Goal: Task Accomplishment & Management: Manage account settings

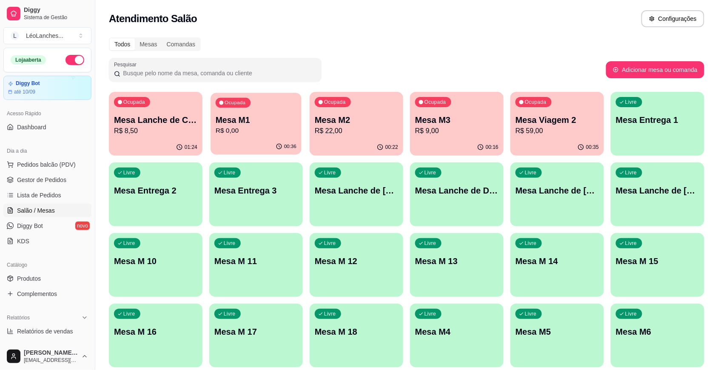
click at [280, 131] on p "R$ 0,00" at bounding box center [256, 131] width 81 height 10
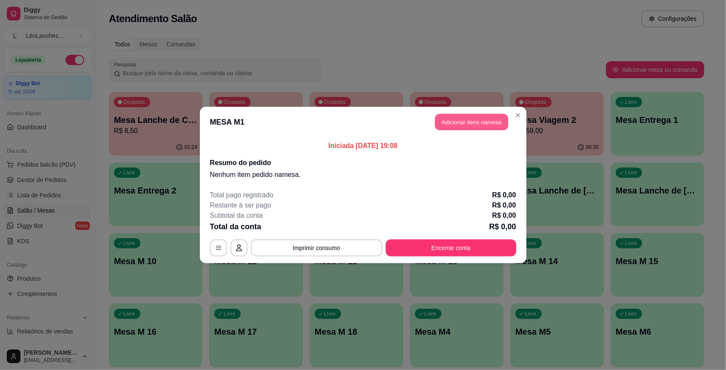
click at [457, 117] on button "Adicionar itens na mesa" at bounding box center [471, 122] width 73 height 17
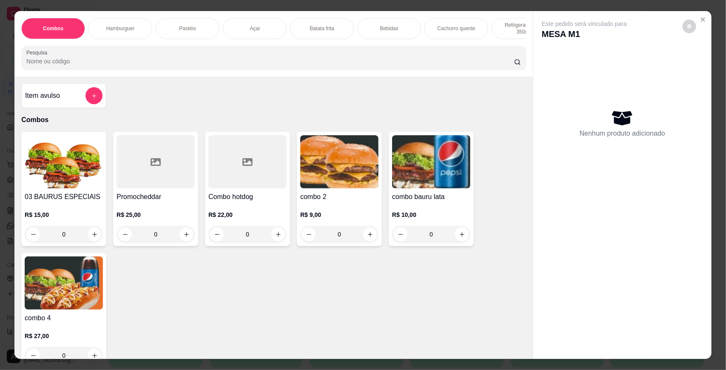
scroll to position [355, 0]
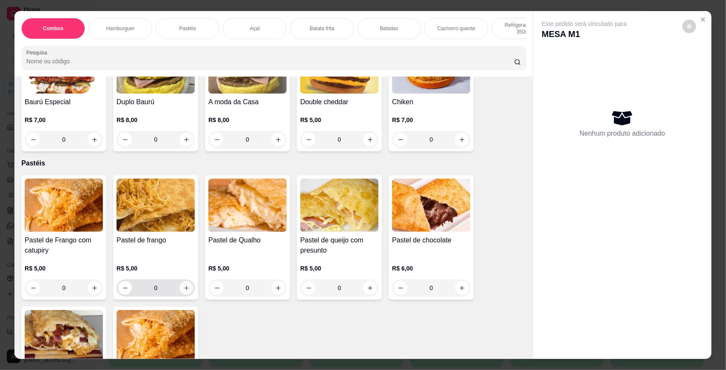
click at [183, 292] on icon "increase-product-quantity" at bounding box center [186, 288] width 6 height 6
type input "1"
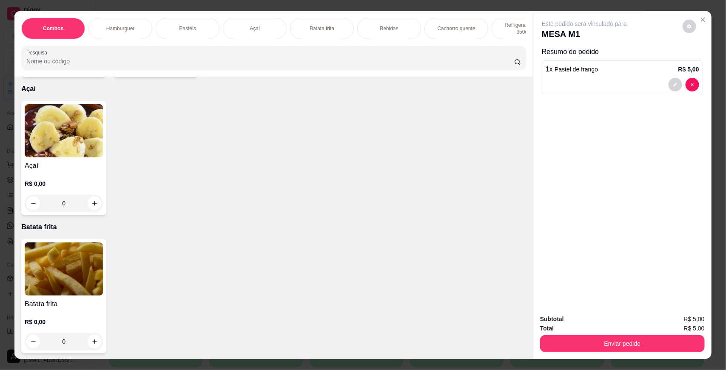
scroll to position [1064, 0]
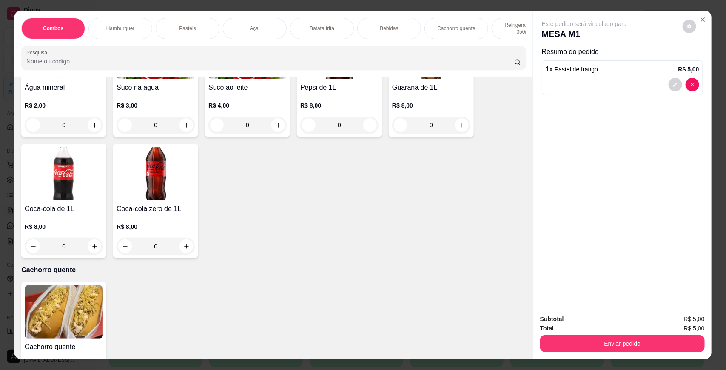
click at [177, 93] on h4 "Suco na água" at bounding box center [156, 88] width 78 height 10
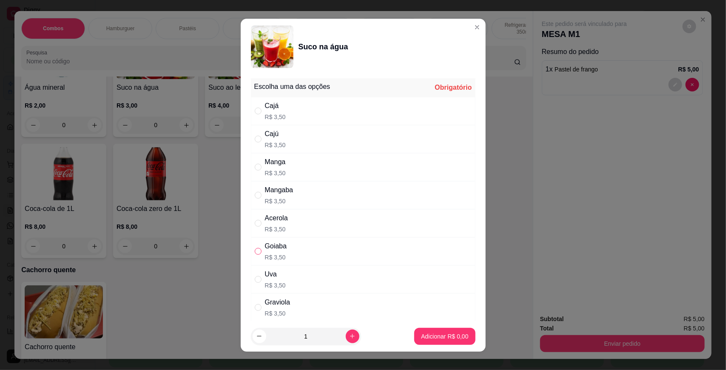
click at [255, 256] on label "" at bounding box center [258, 251] width 7 height 9
click at [255, 255] on input "" at bounding box center [258, 251] width 7 height 7
click at [255, 249] on input "" at bounding box center [258, 251] width 7 height 7
radio input "true"
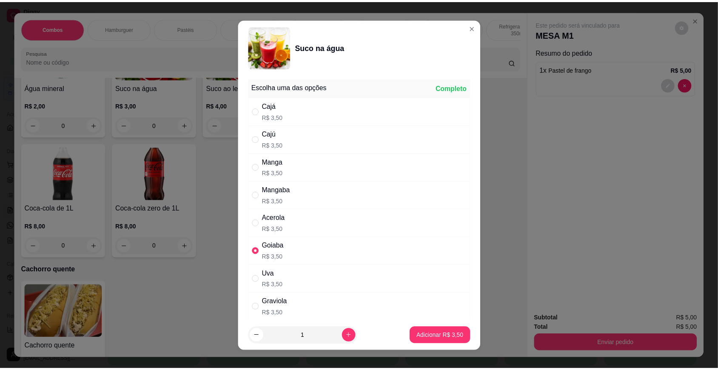
scroll to position [66, 0]
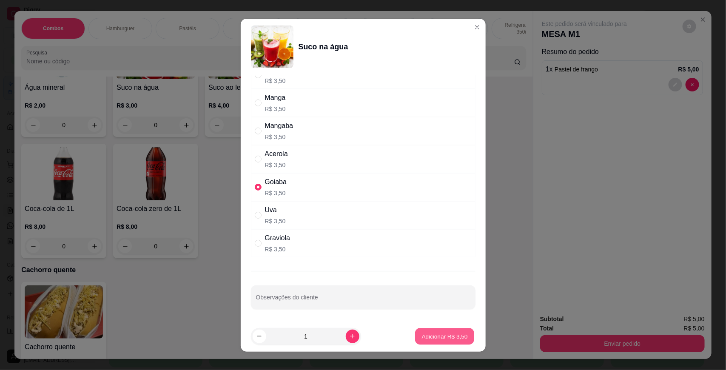
click at [415, 330] on button "Adicionar R$ 3,50" at bounding box center [444, 336] width 59 height 17
type input "1"
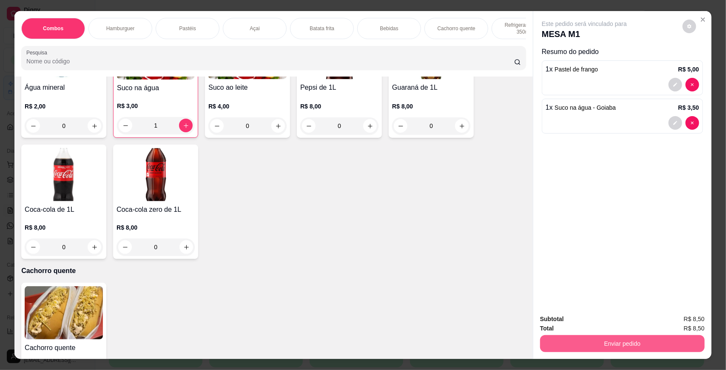
click at [580, 343] on button "Enviar pedido" at bounding box center [622, 343] width 165 height 17
click at [572, 318] on button "Não registrar e enviar pedido" at bounding box center [594, 323] width 86 height 16
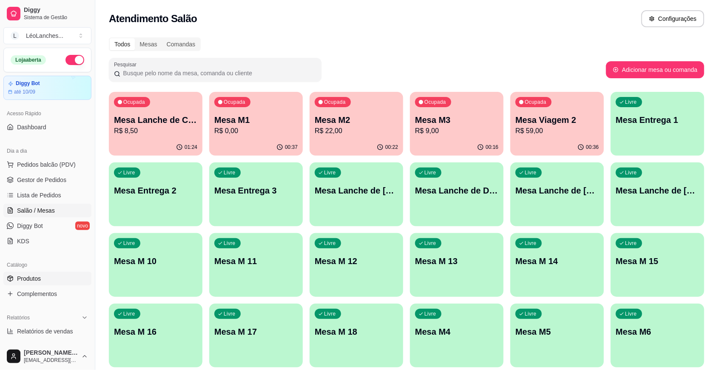
click at [50, 281] on link "Produtos" at bounding box center [47, 279] width 88 height 14
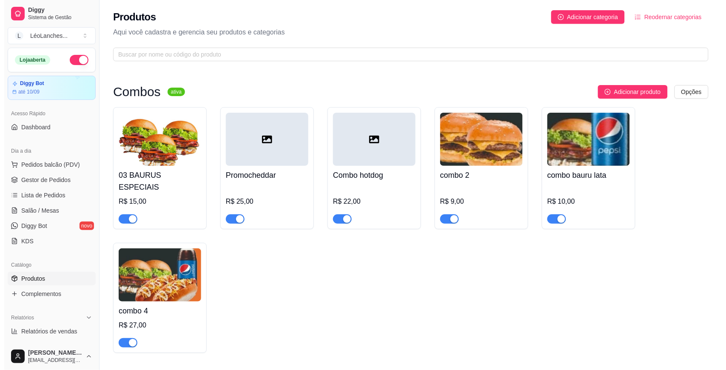
scroll to position [1064, 0]
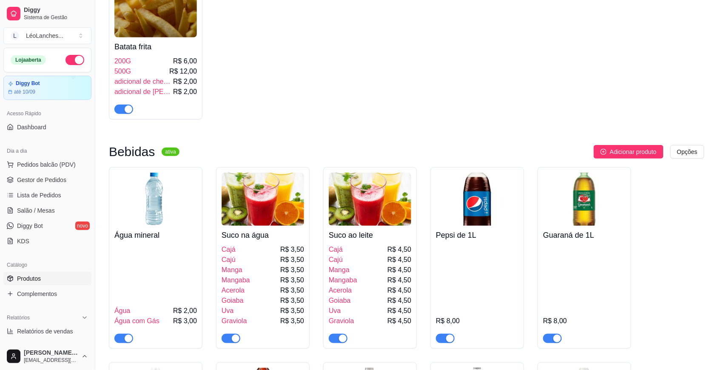
click at [273, 237] on div "Suco na água Cajá R$ 3,50 Cajú R$ 3,50 Manga R$ 3,50 Mangaba R$ 3,50 Acerola R$…" at bounding box center [263, 284] width 83 height 117
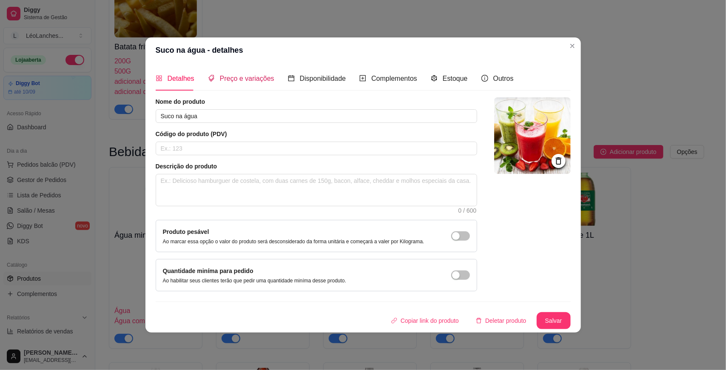
click at [237, 78] on span "Preço e variações" at bounding box center [247, 78] width 54 height 7
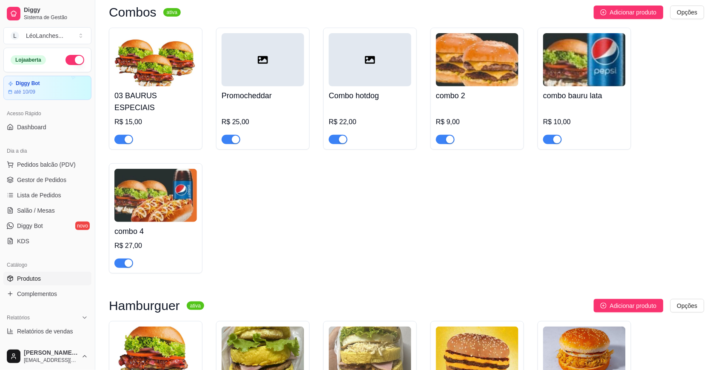
scroll to position [0, 0]
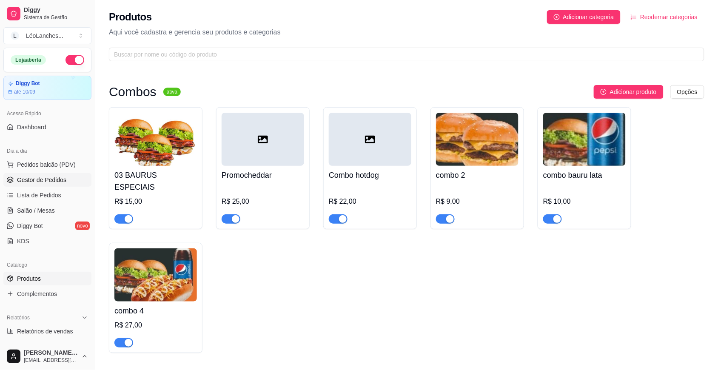
click at [66, 180] on link "Gestor de Pedidos" at bounding box center [47, 180] width 88 height 14
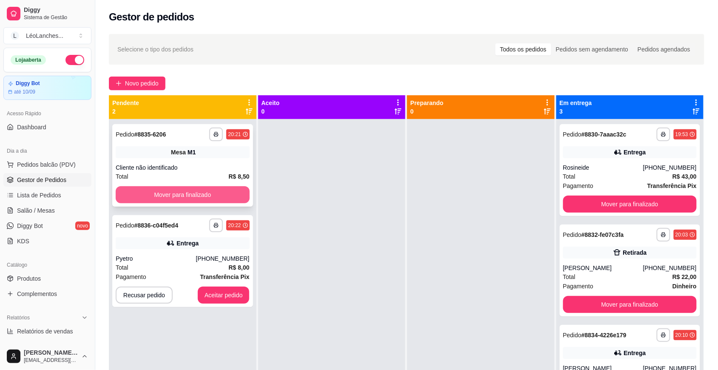
click at [217, 192] on button "Mover para finalizado" at bounding box center [183, 194] width 134 height 17
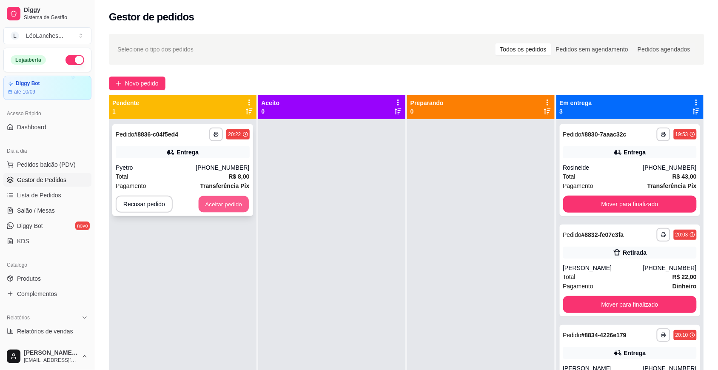
click at [222, 203] on button "Aceitar pedido" at bounding box center [224, 204] width 50 height 17
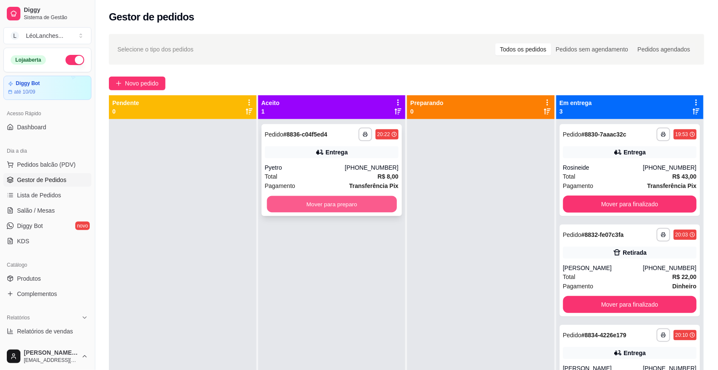
click at [292, 198] on button "Mover para preparo" at bounding box center [332, 204] width 130 height 17
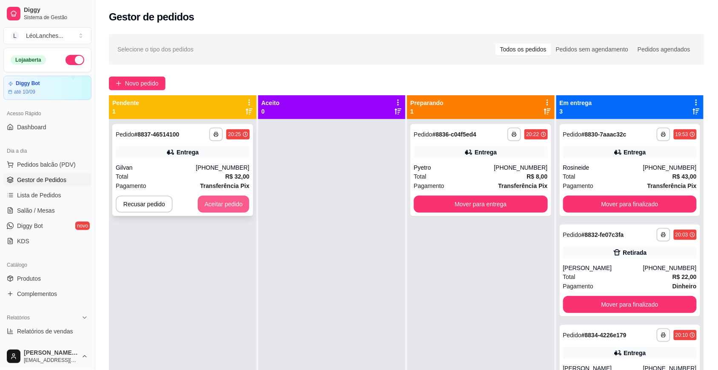
click at [240, 200] on button "Aceitar pedido" at bounding box center [224, 204] width 52 height 17
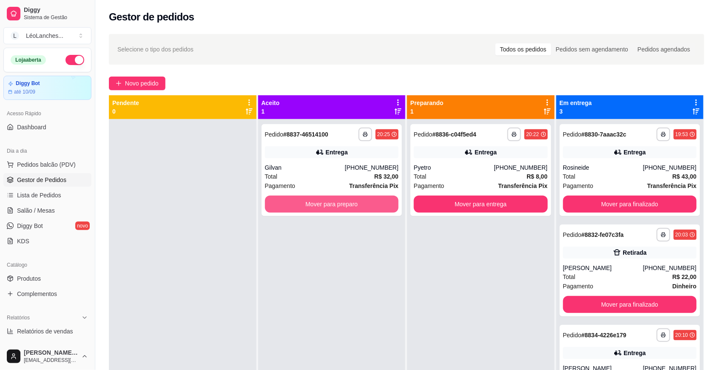
click at [297, 203] on button "Mover para preparo" at bounding box center [332, 204] width 134 height 17
click at [297, 203] on button "Mover para preparo" at bounding box center [332, 204] width 130 height 17
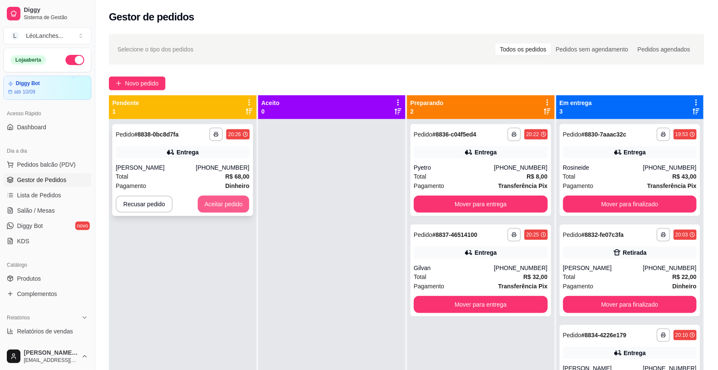
click at [229, 198] on button "Aceitar pedido" at bounding box center [224, 204] width 52 height 17
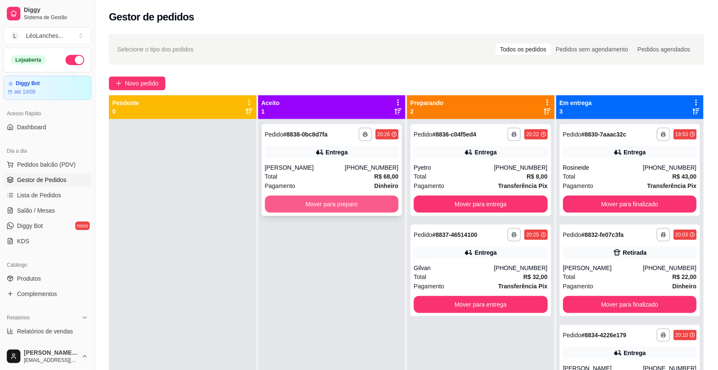
click at [312, 203] on button "Mover para preparo" at bounding box center [332, 204] width 134 height 17
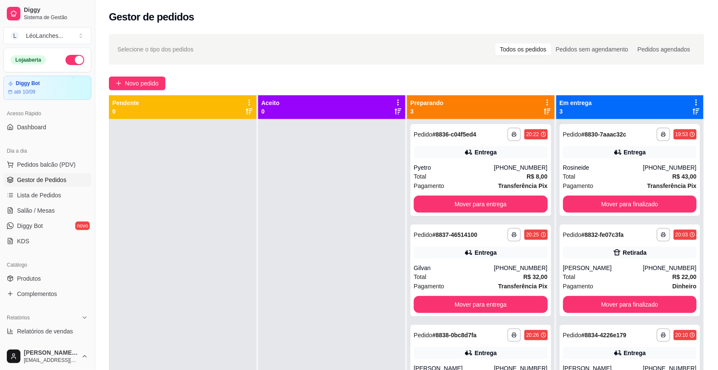
click at [86, 277] on div "Catálogo Produtos Complementos" at bounding box center [47, 279] width 95 height 49
click at [46, 277] on link "Produtos" at bounding box center [47, 279] width 88 height 14
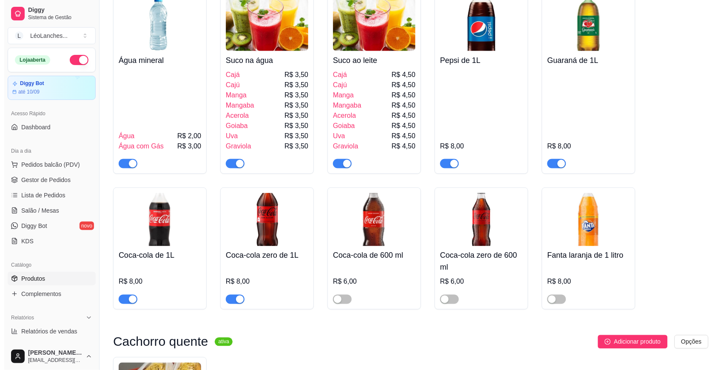
scroll to position [1242, 0]
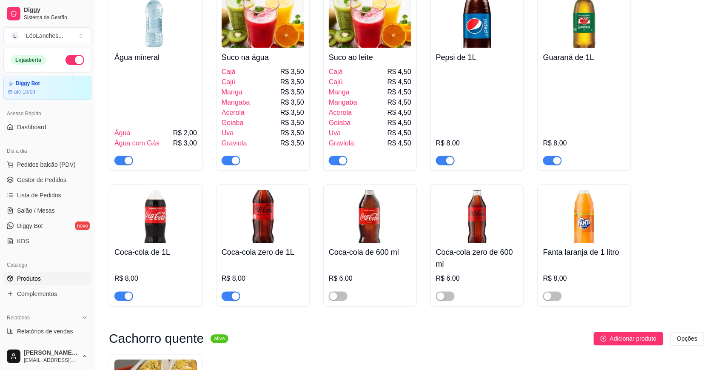
click at [243, 20] on img at bounding box center [263, 21] width 83 height 53
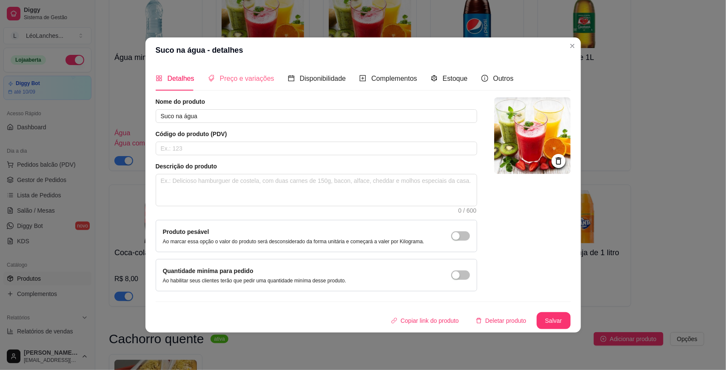
click at [231, 86] on div "Preço e variações" at bounding box center [241, 78] width 66 height 24
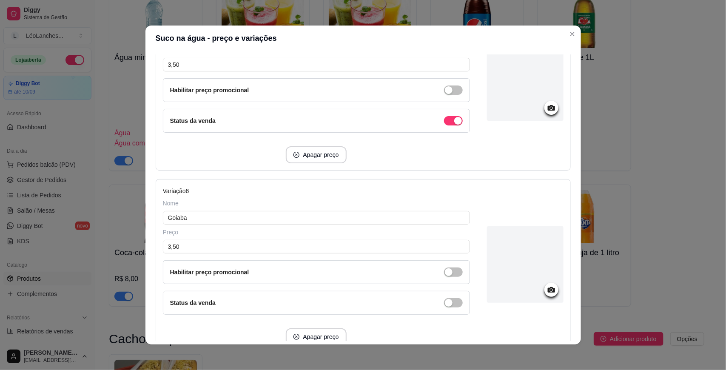
scroll to position [875, 0]
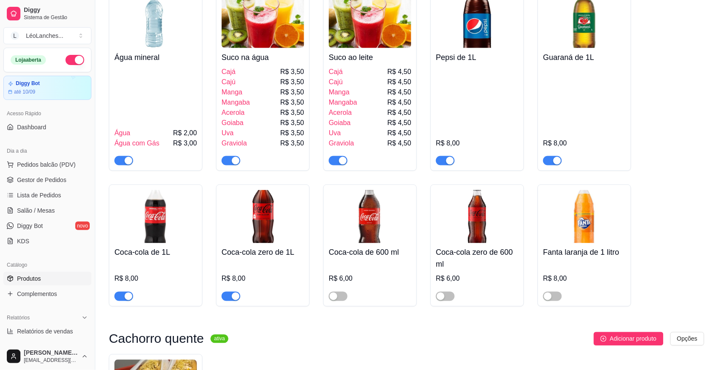
click at [371, 67] on div "Cajá R$ 4,50" at bounding box center [370, 72] width 83 height 10
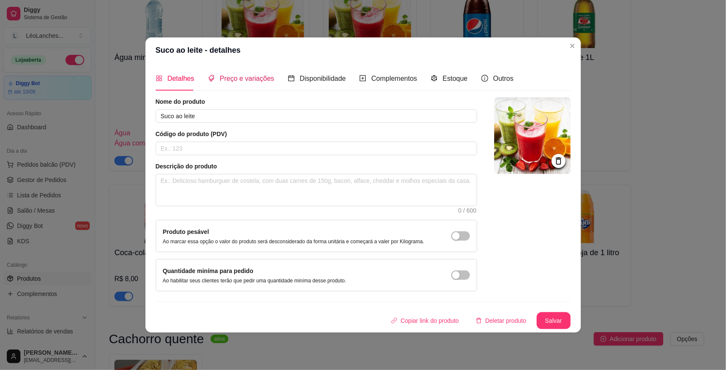
click at [230, 81] on span "Preço e variações" at bounding box center [247, 78] width 54 height 7
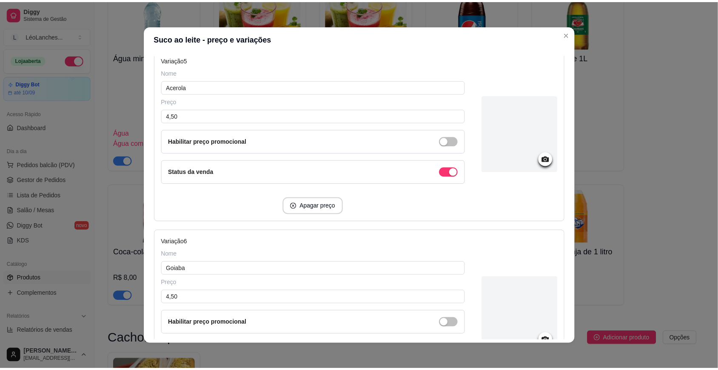
scroll to position [820, 0]
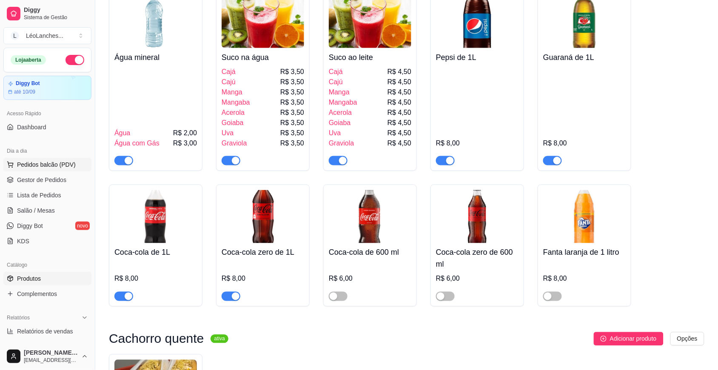
click at [38, 171] on button "Pedidos balcão (PDV)" at bounding box center [47, 165] width 88 height 14
click at [45, 179] on img at bounding box center [60, 162] width 79 height 54
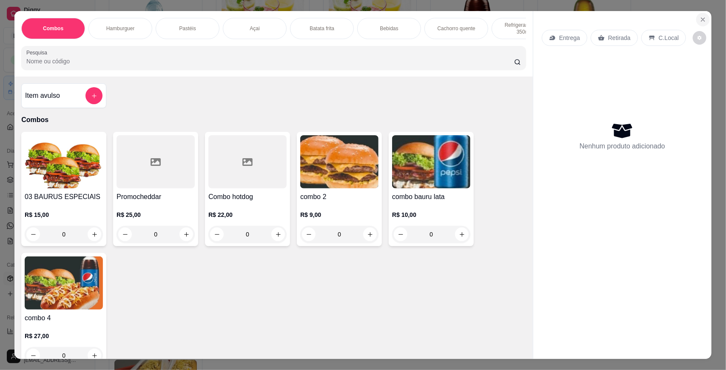
click at [702, 20] on icon "Close" at bounding box center [703, 19] width 3 height 3
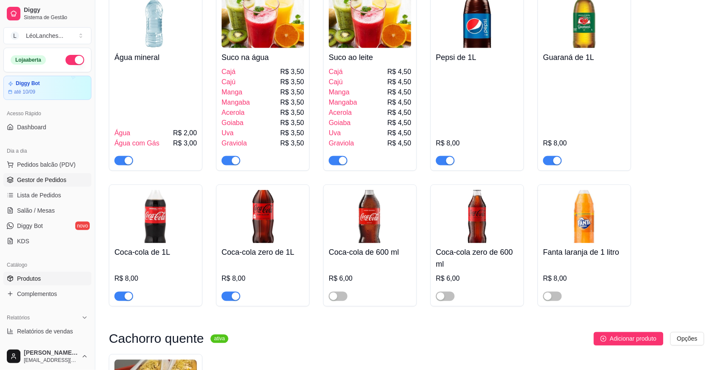
click at [38, 184] on span "Gestor de Pedidos" at bounding box center [41, 180] width 49 height 9
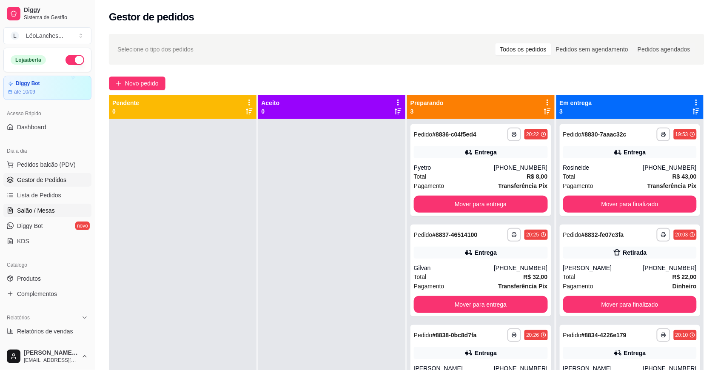
click at [41, 215] on link "Salão / Mesas" at bounding box center [47, 211] width 88 height 14
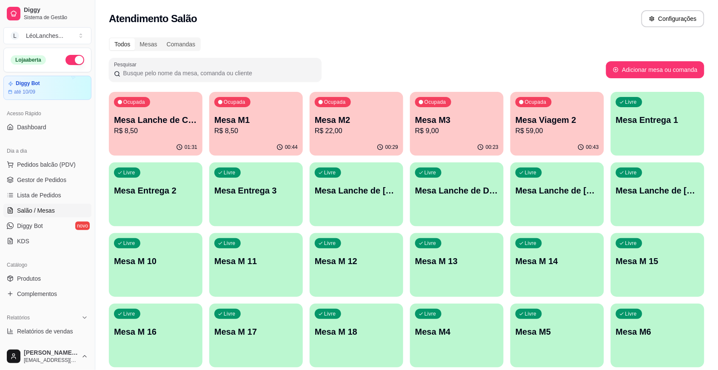
click at [543, 132] on p "R$ 59,00" at bounding box center [557, 131] width 83 height 10
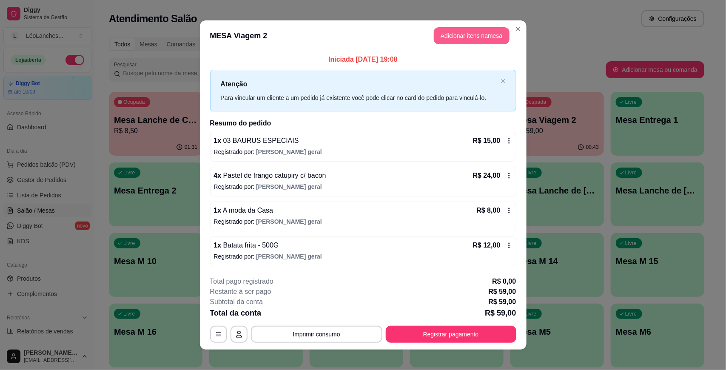
click at [455, 34] on button "Adicionar itens na mesa" at bounding box center [472, 35] width 76 height 17
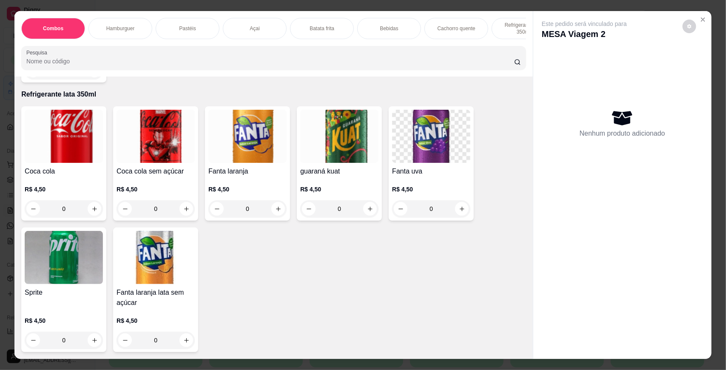
scroll to position [1031, 0]
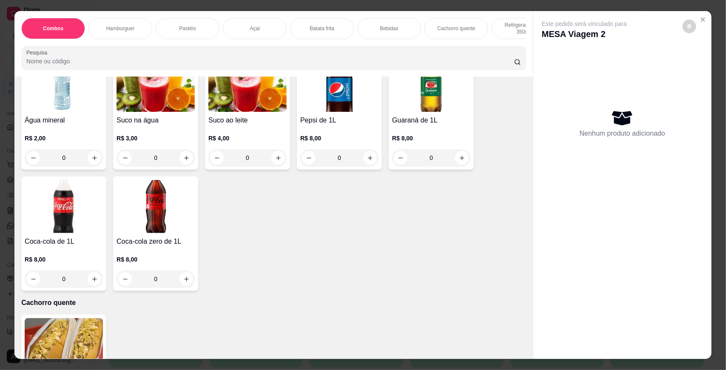
click at [174, 112] on img at bounding box center [156, 85] width 78 height 53
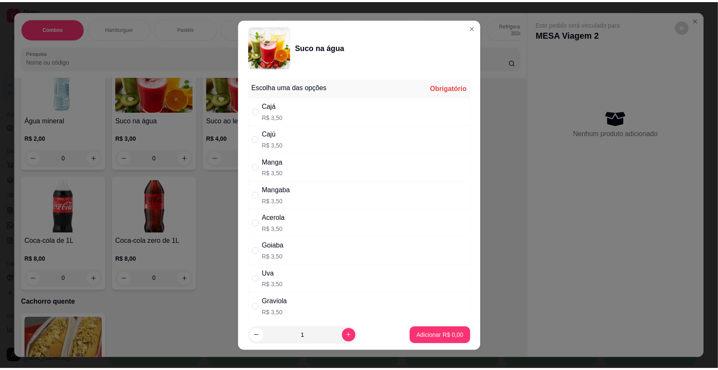
scroll to position [66, 0]
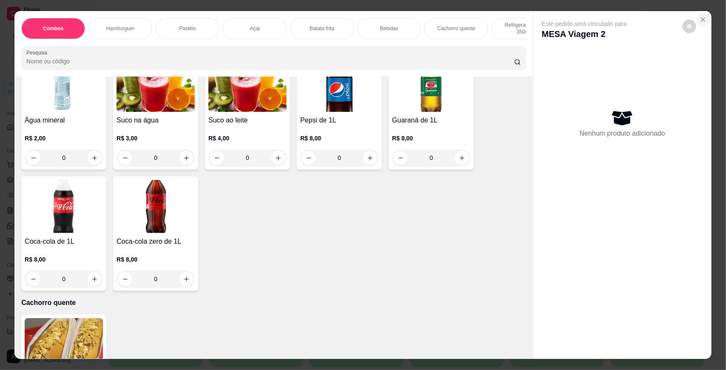
click at [703, 19] on icon "Close" at bounding box center [703, 19] width 7 height 7
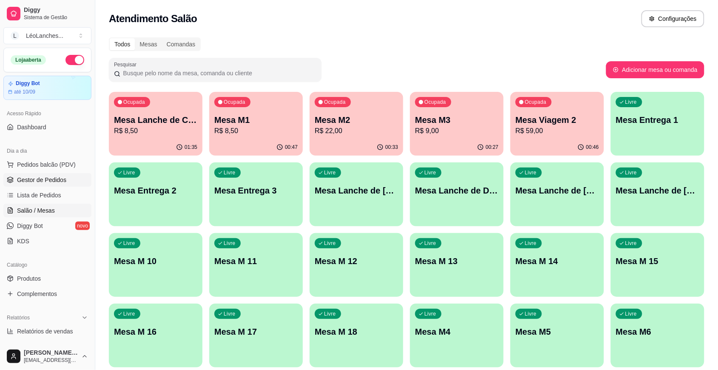
click at [63, 176] on span "Gestor de Pedidos" at bounding box center [41, 180] width 49 height 9
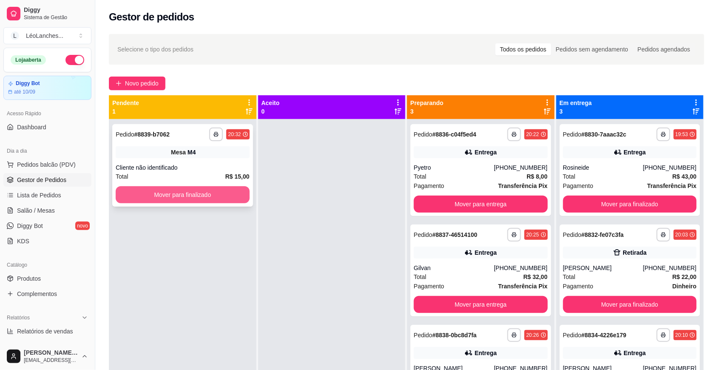
click at [231, 195] on button "Mover para finalizado" at bounding box center [183, 194] width 134 height 17
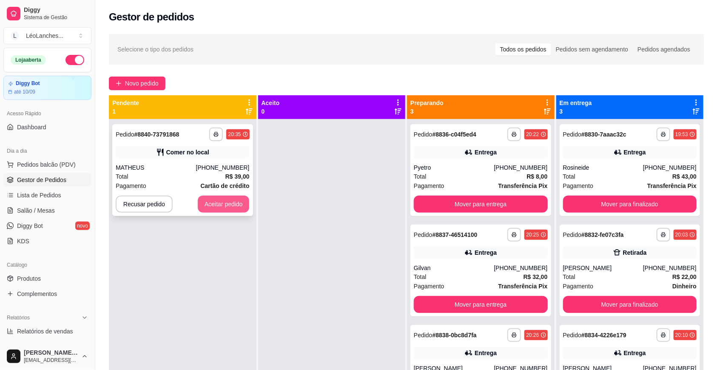
click at [244, 207] on button "Aceitar pedido" at bounding box center [224, 204] width 52 height 17
click at [212, 201] on button "Aceitar pedido" at bounding box center [224, 204] width 50 height 17
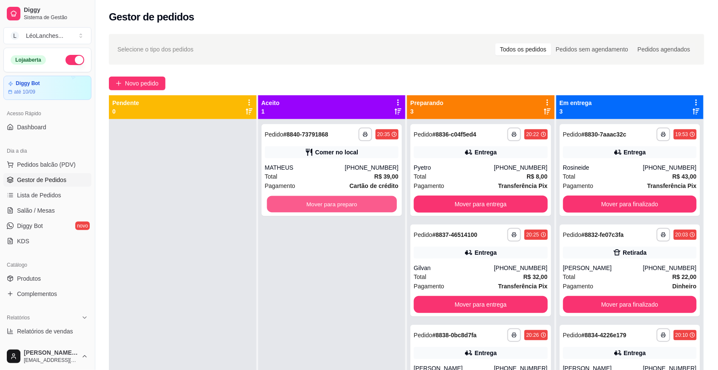
click at [279, 203] on button "Mover para preparo" at bounding box center [332, 204] width 130 height 17
click at [279, 203] on button "Mover para preparo" at bounding box center [332, 204] width 134 height 17
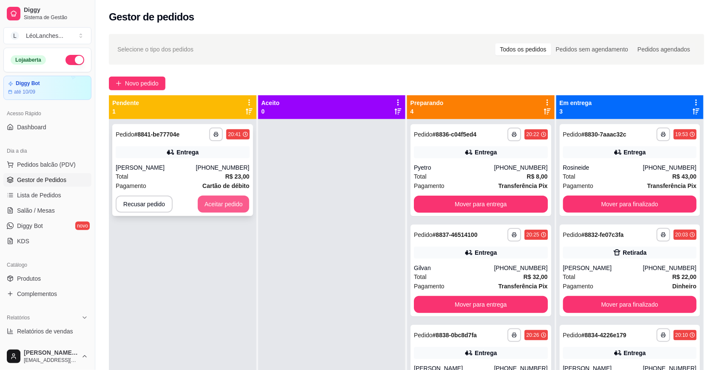
click at [234, 206] on button "Aceitar pedido" at bounding box center [224, 204] width 52 height 17
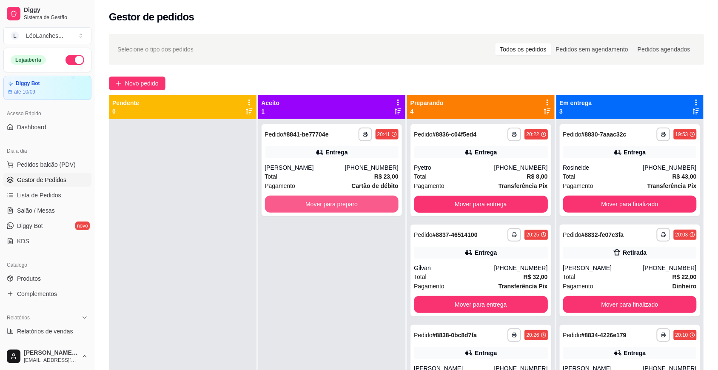
click at [302, 207] on button "Mover para preparo" at bounding box center [332, 204] width 134 height 17
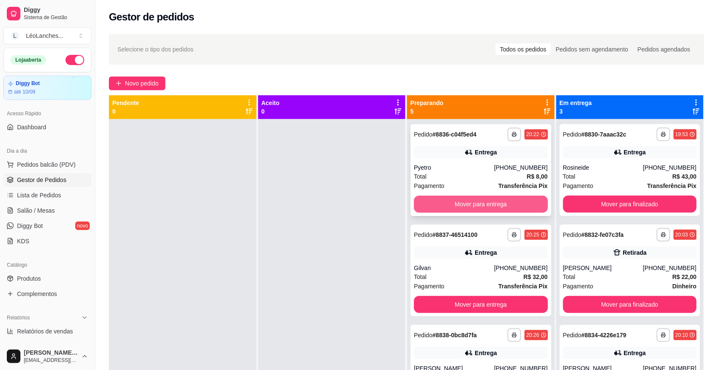
click at [484, 206] on button "Mover para entrega" at bounding box center [481, 204] width 134 height 17
click at [482, 208] on button "Mover para entrega" at bounding box center [481, 204] width 130 height 17
click at [482, 208] on button "Mover para entrega" at bounding box center [481, 204] width 134 height 17
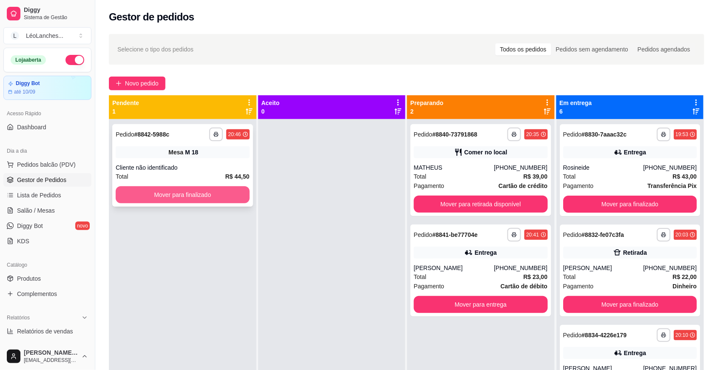
click at [194, 203] on button "Mover para finalizado" at bounding box center [183, 194] width 134 height 17
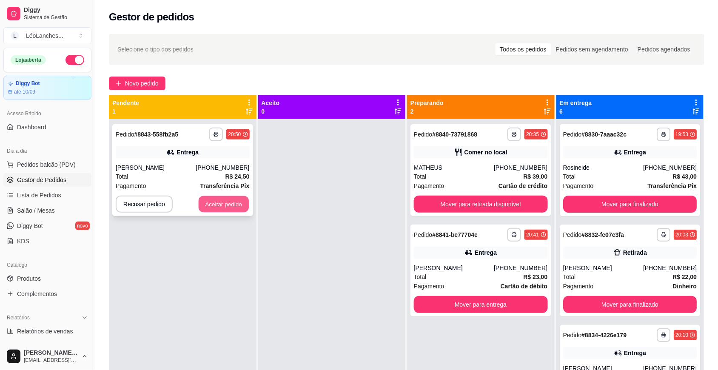
click at [234, 203] on button "Aceitar pedido" at bounding box center [224, 204] width 50 height 17
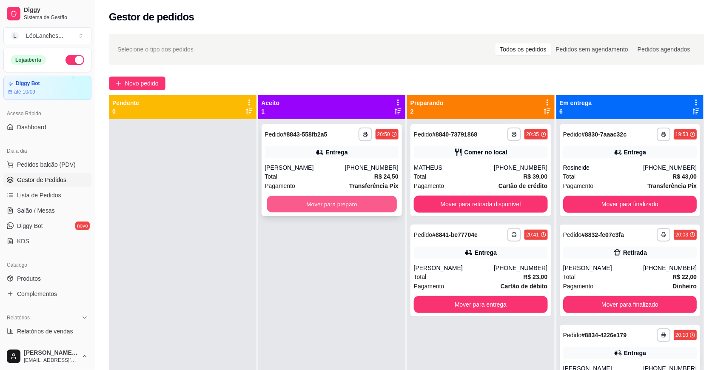
click at [300, 203] on button "Mover para preparo" at bounding box center [332, 204] width 130 height 17
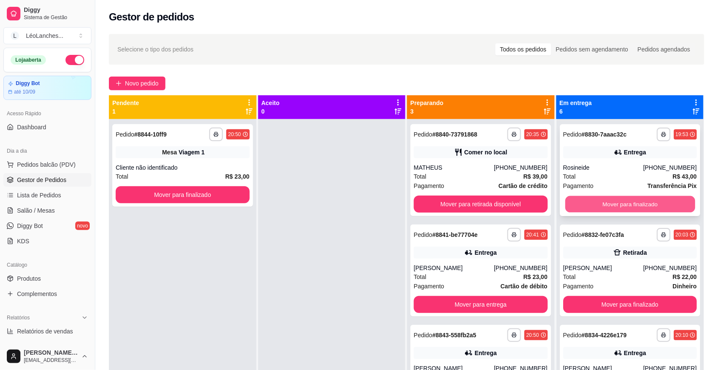
click at [632, 198] on button "Mover para finalizado" at bounding box center [630, 204] width 130 height 17
click at [623, 203] on button "Mover para finalizado" at bounding box center [630, 204] width 130 height 17
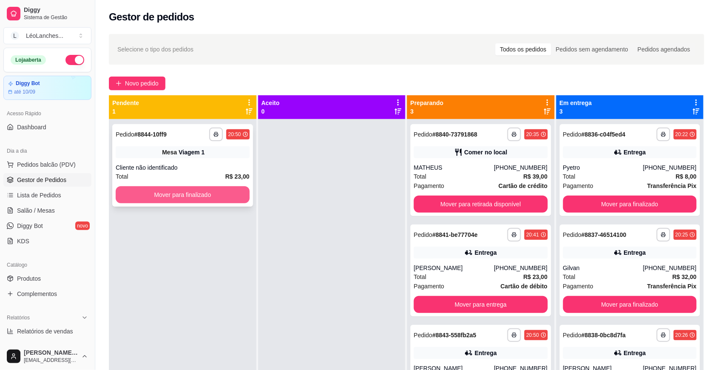
click at [200, 190] on button "Mover para finalizado" at bounding box center [183, 194] width 134 height 17
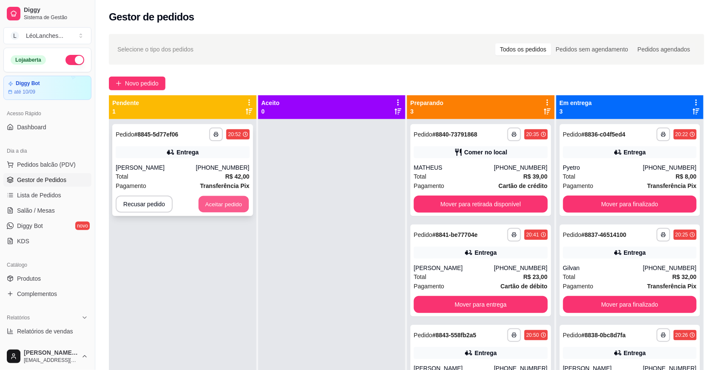
click at [237, 209] on button "Aceitar pedido" at bounding box center [224, 204] width 50 height 17
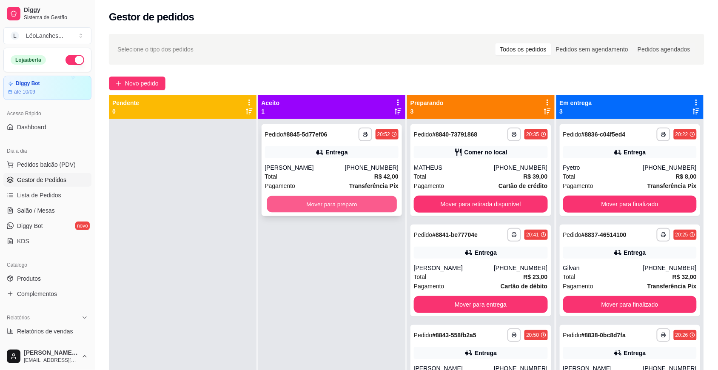
click at [289, 197] on button "Mover para preparo" at bounding box center [332, 204] width 130 height 17
click at [283, 205] on button "Mover para preparo" at bounding box center [332, 204] width 134 height 17
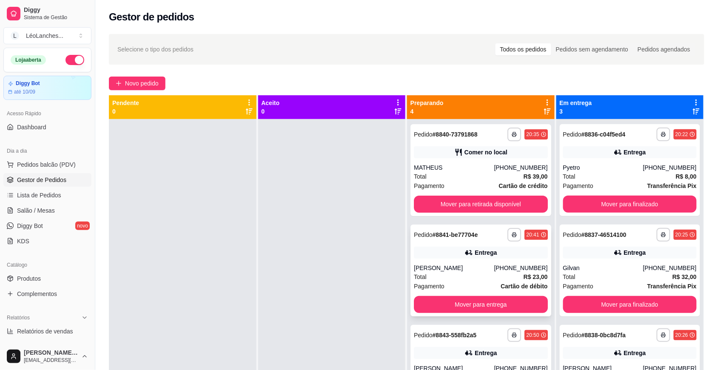
click at [452, 272] on div "Total R$ 23,00" at bounding box center [481, 276] width 134 height 9
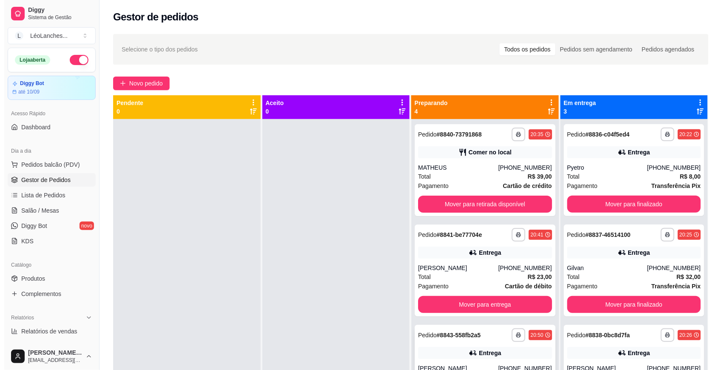
scroll to position [40, 0]
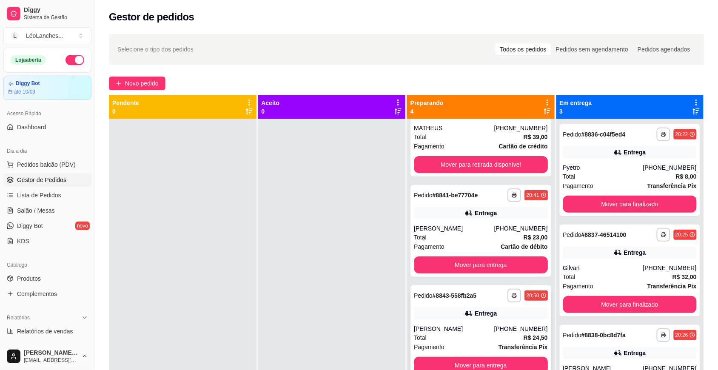
click at [460, 333] on div "Total R$ 24,50" at bounding box center [481, 337] width 134 height 9
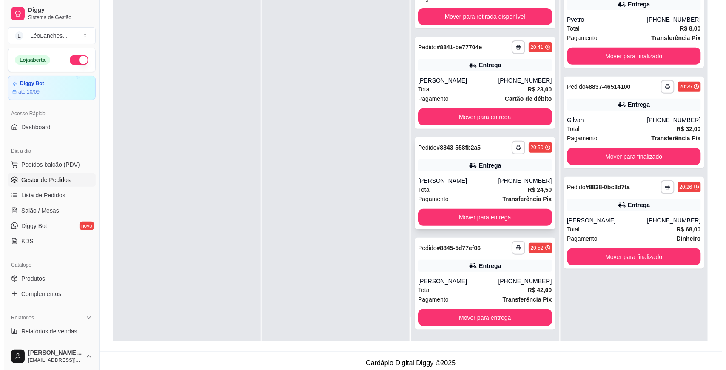
scroll to position [130, 0]
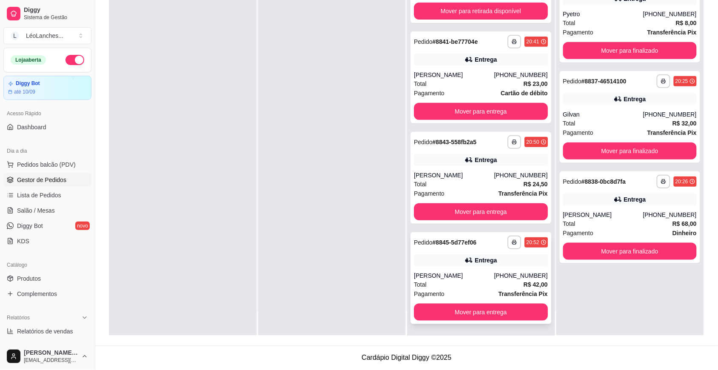
click at [460, 285] on div "Total R$ 42,00" at bounding box center [481, 284] width 134 height 9
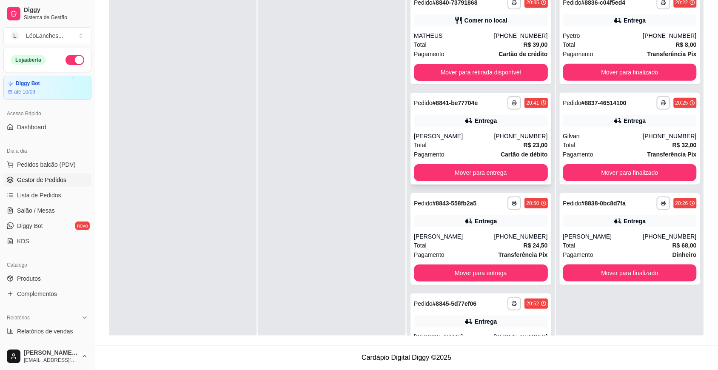
scroll to position [0, 0]
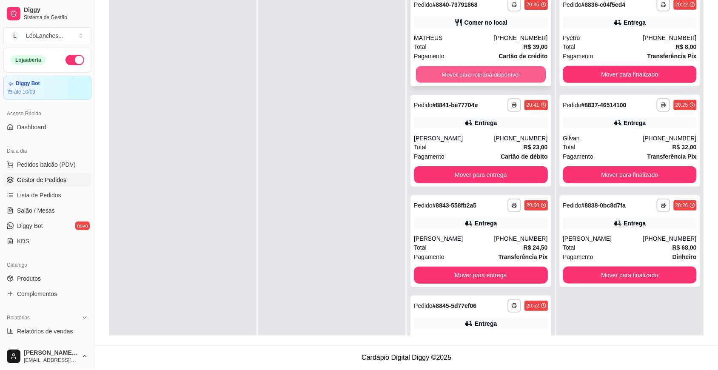
click at [500, 70] on button "Mover para retirada disponível" at bounding box center [481, 74] width 130 height 17
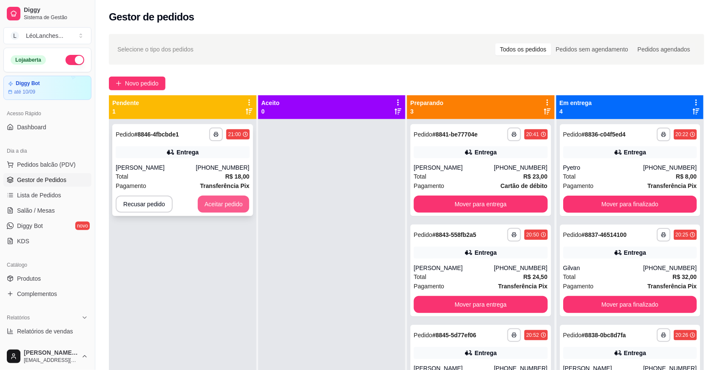
click at [243, 206] on button "Aceitar pedido" at bounding box center [224, 204] width 52 height 17
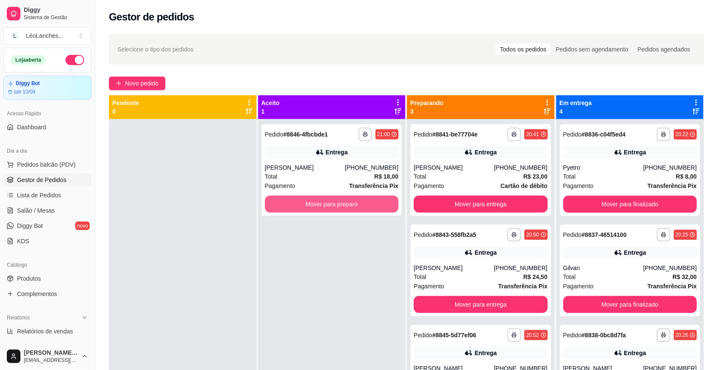
click at [306, 206] on button "Mover para preparo" at bounding box center [332, 204] width 134 height 17
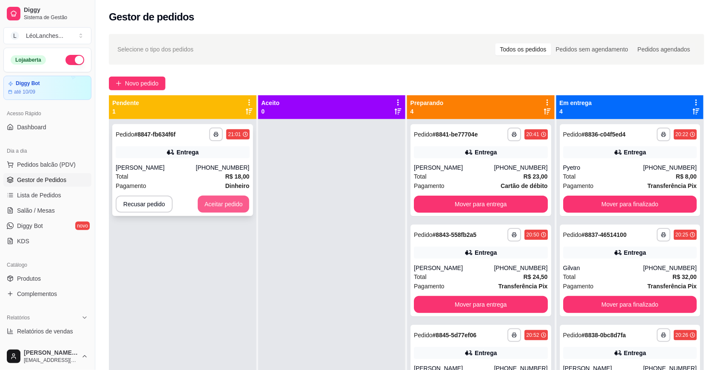
click at [228, 206] on button "Aceitar pedido" at bounding box center [224, 204] width 52 height 17
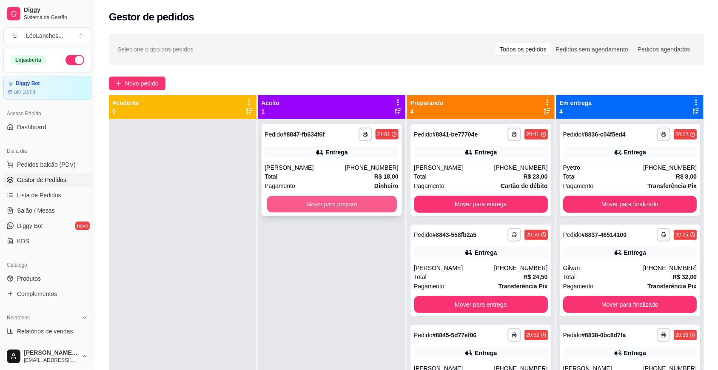
click at [311, 203] on button "Mover para preparo" at bounding box center [332, 204] width 130 height 17
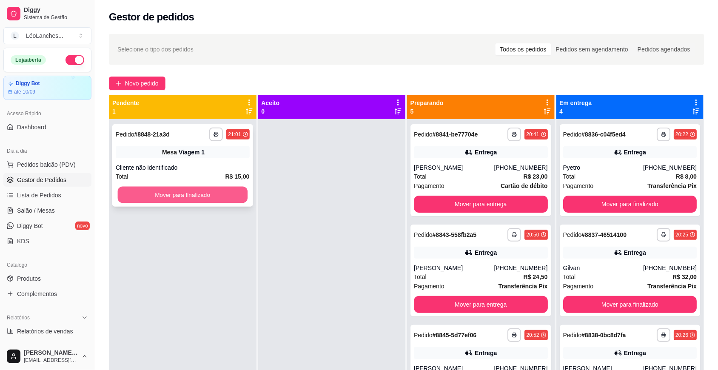
click at [230, 192] on button "Mover para finalizado" at bounding box center [183, 195] width 130 height 17
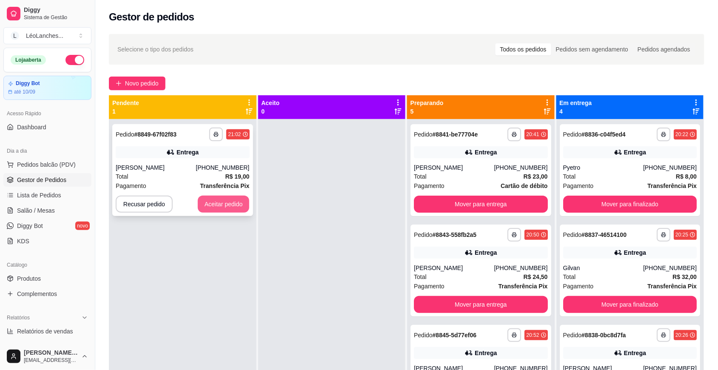
click at [215, 207] on button "Aceitar pedido" at bounding box center [224, 204] width 52 height 17
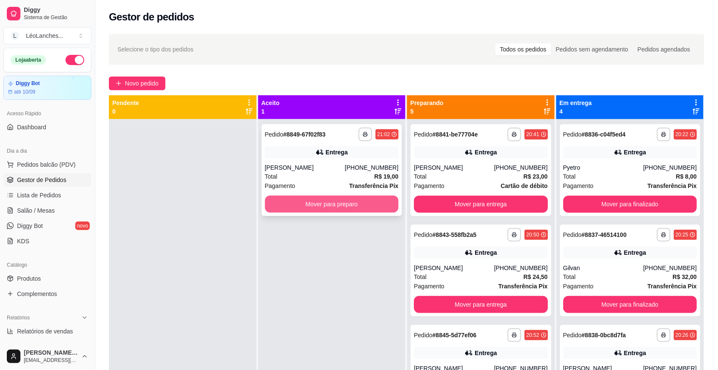
click at [341, 207] on button "Mover para preparo" at bounding box center [332, 204] width 134 height 17
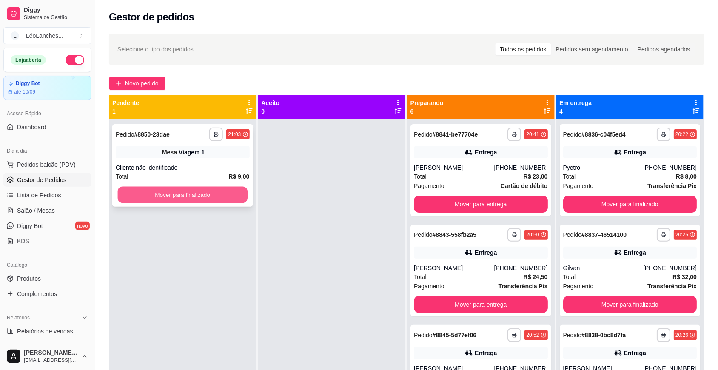
click at [198, 194] on button "Mover para finalizado" at bounding box center [183, 195] width 130 height 17
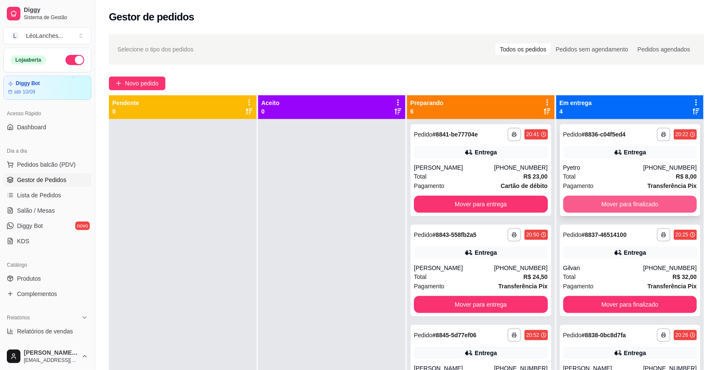
click at [606, 203] on button "Mover para finalizado" at bounding box center [630, 204] width 134 height 17
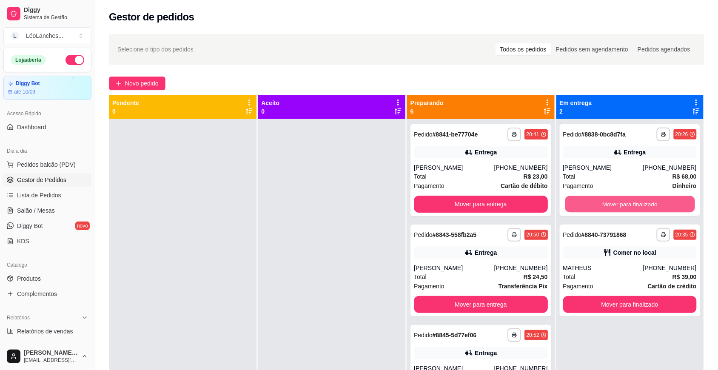
click at [607, 203] on button "Mover para finalizado" at bounding box center [630, 204] width 130 height 17
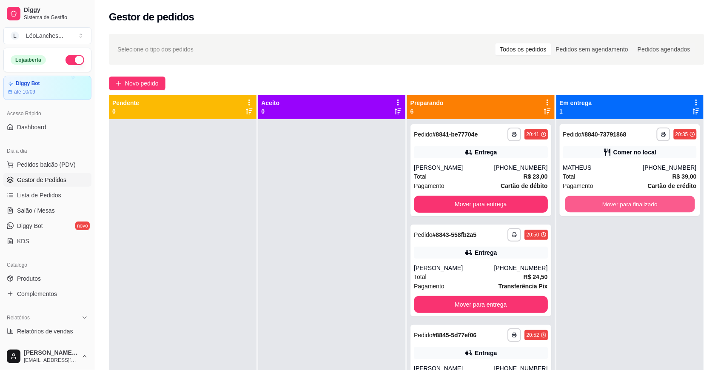
click at [607, 203] on button "Mover para finalizado" at bounding box center [630, 204] width 130 height 17
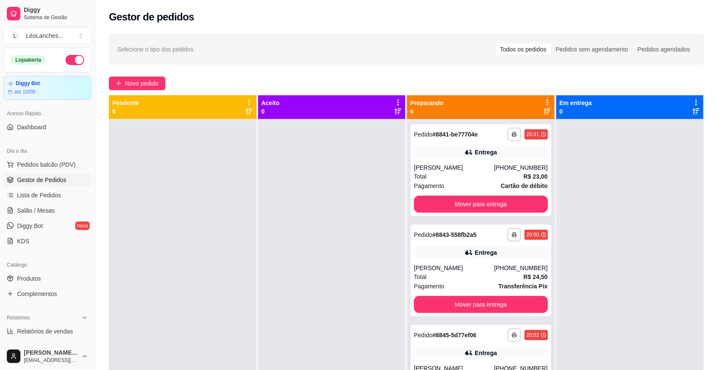
click at [477, 362] on div "**********" at bounding box center [481, 371] width 141 height 92
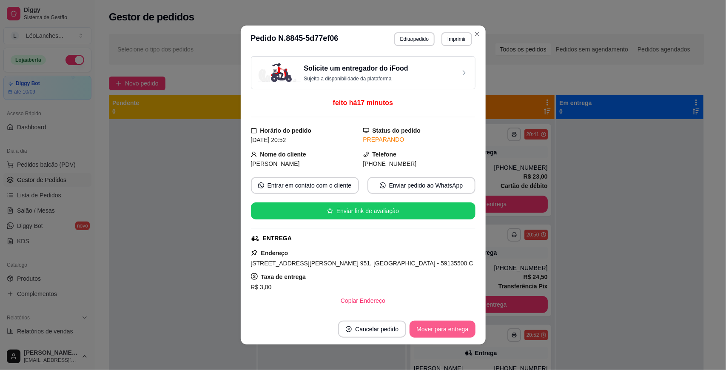
click at [459, 330] on button "Mover para entrega" at bounding box center [443, 329] width 66 height 17
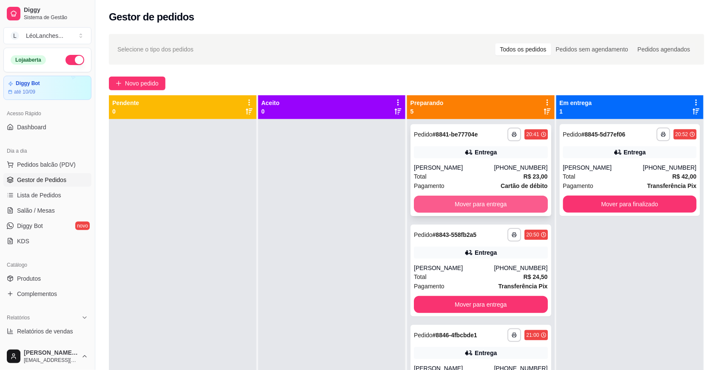
click at [512, 201] on button "Mover para entrega" at bounding box center [481, 204] width 134 height 17
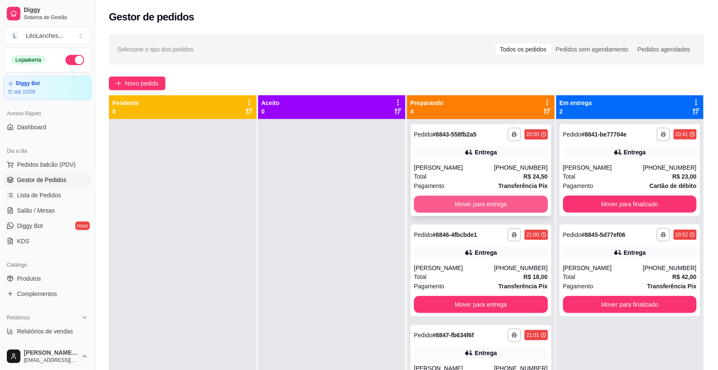
click at [499, 206] on button "Mover para entrega" at bounding box center [481, 204] width 134 height 17
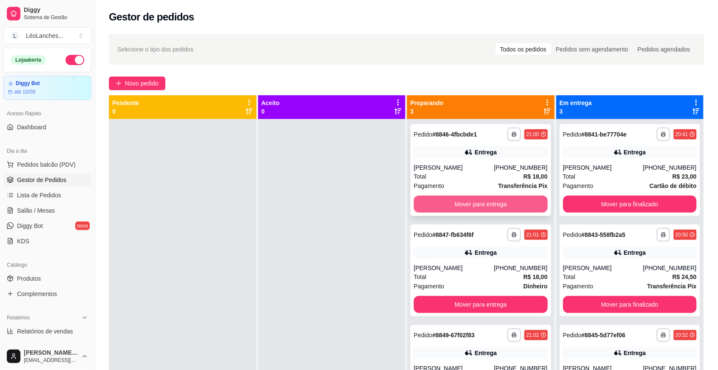
click at [512, 204] on button "Mover para entrega" at bounding box center [481, 204] width 134 height 17
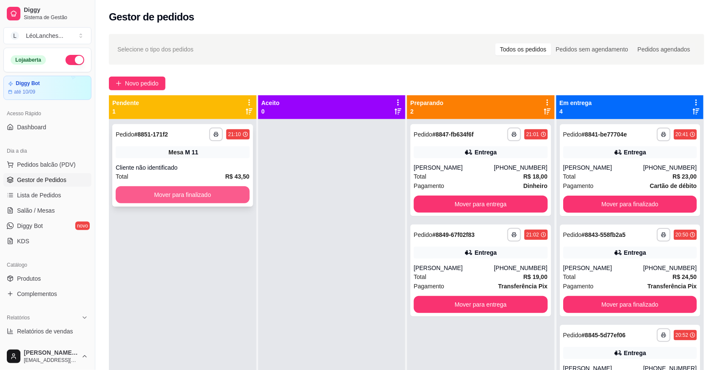
click at [214, 187] on button "Mover para finalizado" at bounding box center [183, 194] width 134 height 17
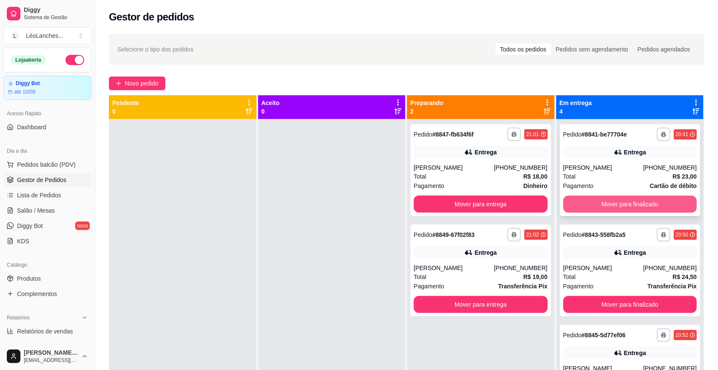
click at [643, 198] on button "Mover para finalizado" at bounding box center [630, 204] width 134 height 17
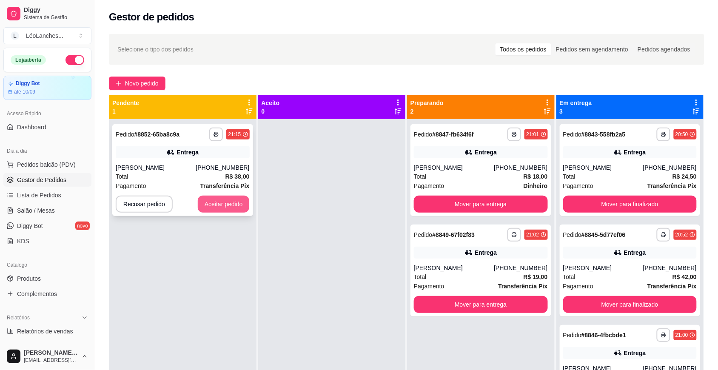
click at [236, 205] on button "Aceitar pedido" at bounding box center [224, 204] width 52 height 17
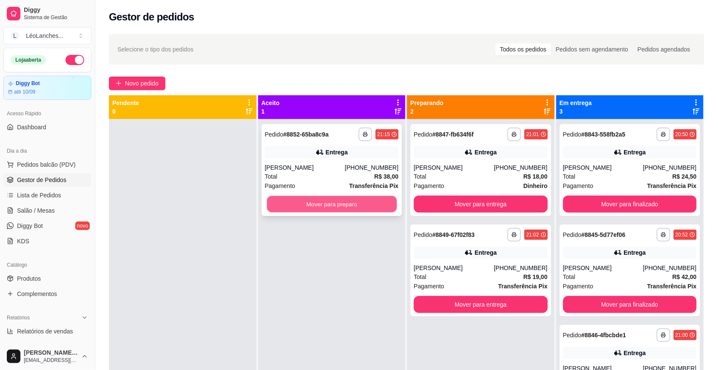
click at [353, 203] on button "Mover para preparo" at bounding box center [332, 204] width 130 height 17
click at [353, 203] on button "Mover para preparo" at bounding box center [332, 204] width 134 height 17
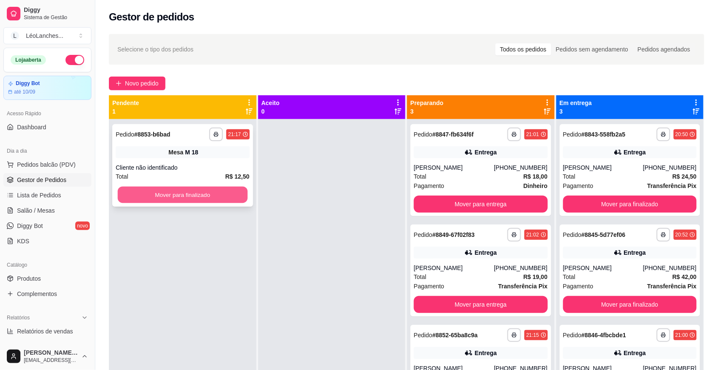
click at [188, 189] on button "Mover para finalizado" at bounding box center [183, 195] width 130 height 17
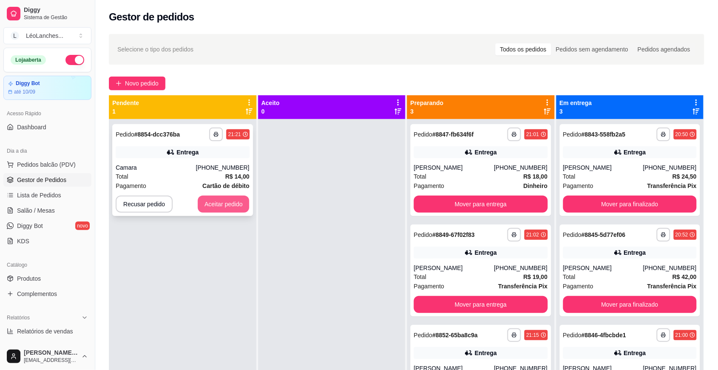
click at [224, 209] on button "Aceitar pedido" at bounding box center [224, 204] width 52 height 17
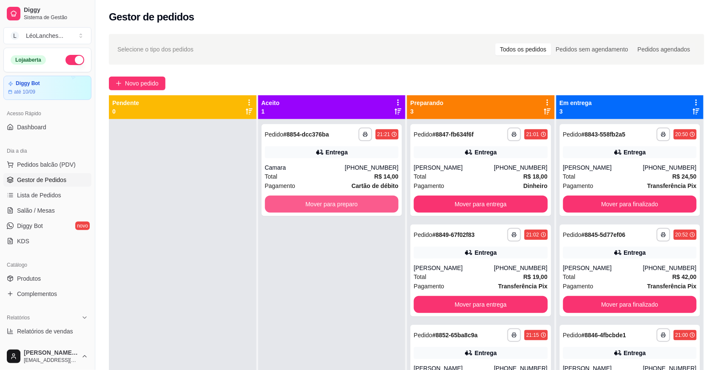
click at [289, 207] on button "Mover para preparo" at bounding box center [332, 204] width 134 height 17
click at [315, 209] on button "Mover para preparo" at bounding box center [332, 204] width 134 height 17
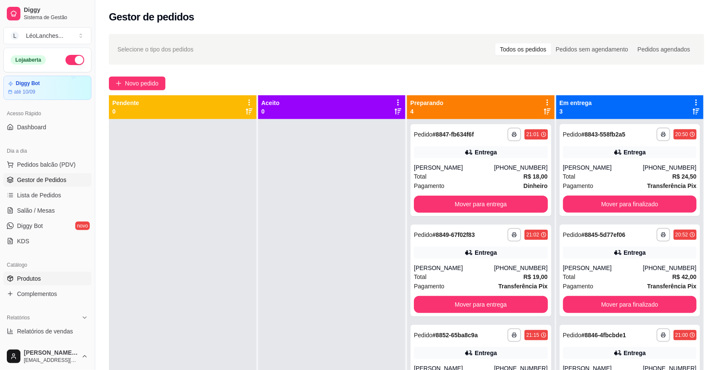
click at [64, 283] on link "Produtos" at bounding box center [47, 279] width 88 height 14
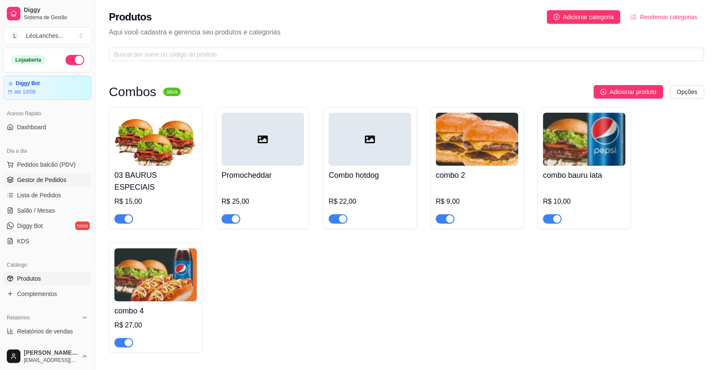
click at [44, 177] on span "Gestor de Pedidos" at bounding box center [41, 180] width 49 height 9
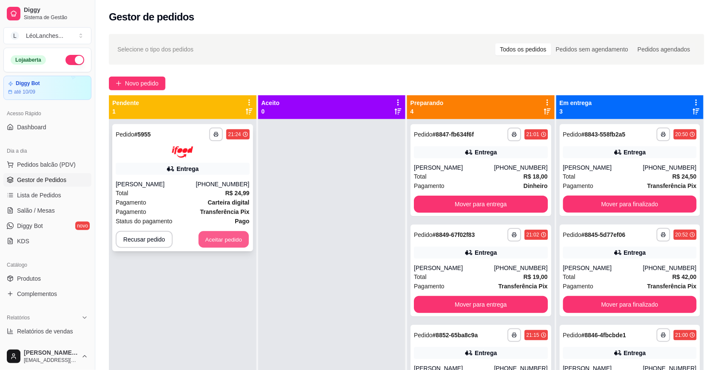
click at [237, 242] on button "Aceitar pedido" at bounding box center [224, 239] width 50 height 17
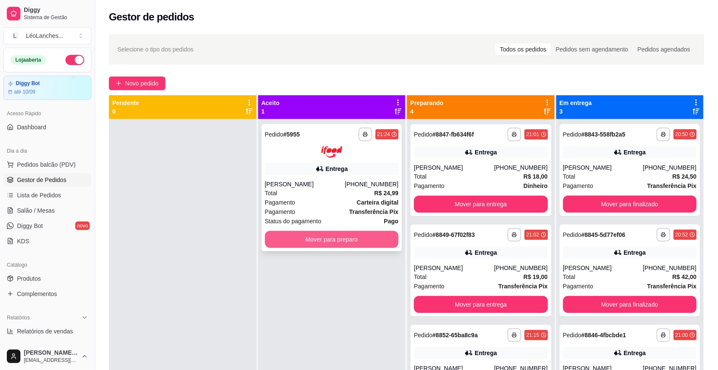
click at [298, 233] on button "Mover para preparo" at bounding box center [332, 239] width 134 height 17
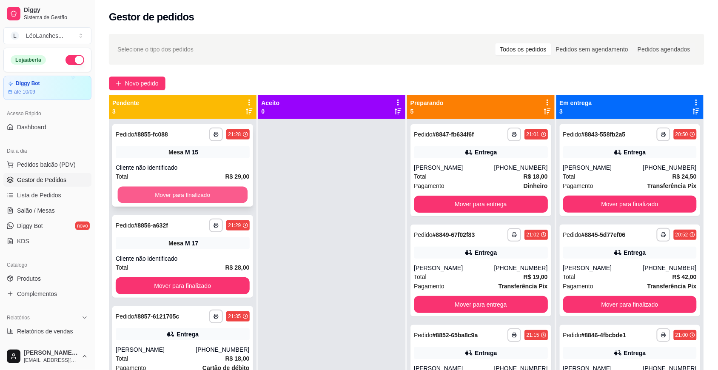
click at [218, 192] on button "Mover para finalizado" at bounding box center [183, 195] width 130 height 17
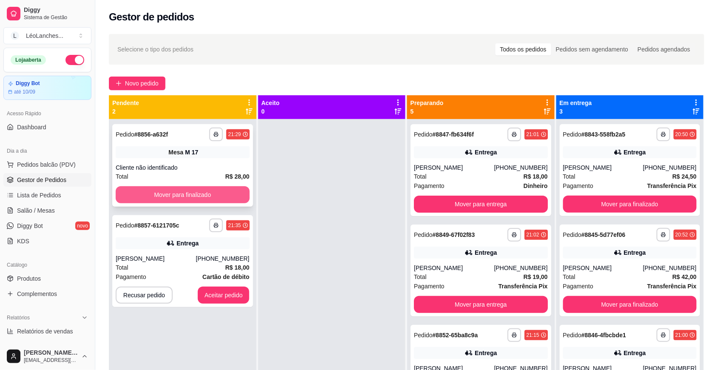
click at [220, 194] on button "Mover para finalizado" at bounding box center [183, 194] width 134 height 17
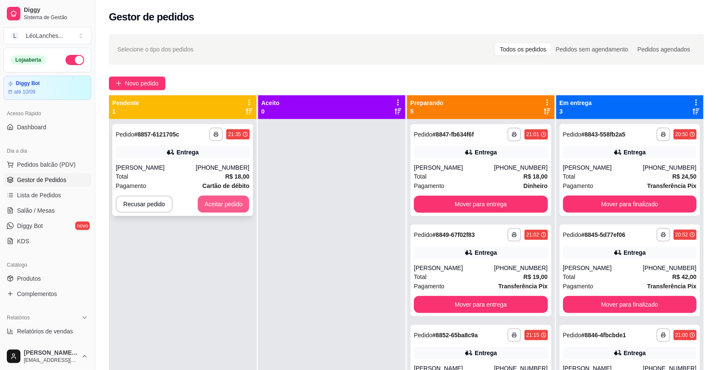
click at [223, 201] on button "Aceitar pedido" at bounding box center [224, 204] width 52 height 17
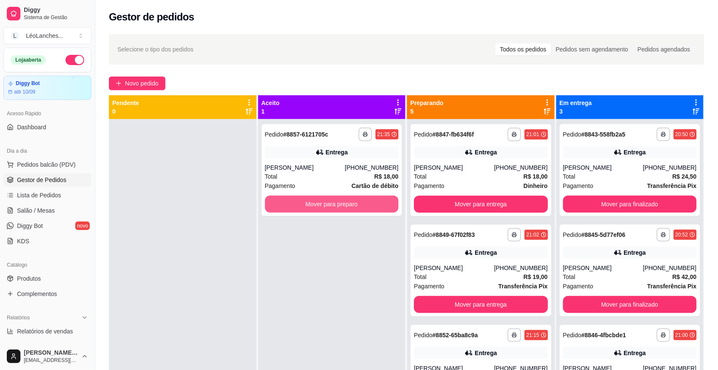
click at [288, 200] on button "Mover para preparo" at bounding box center [332, 204] width 134 height 17
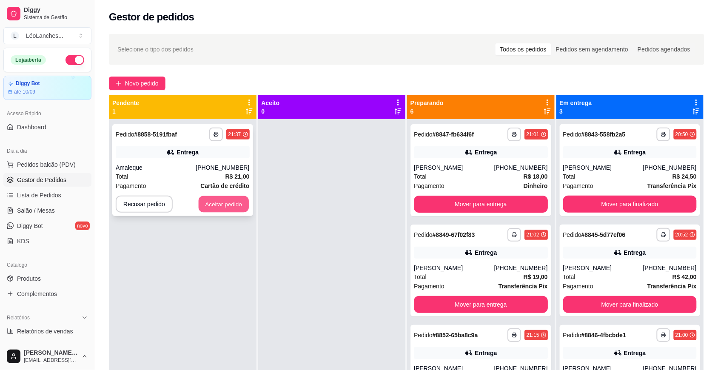
click at [231, 205] on button "Aceitar pedido" at bounding box center [224, 204] width 50 height 17
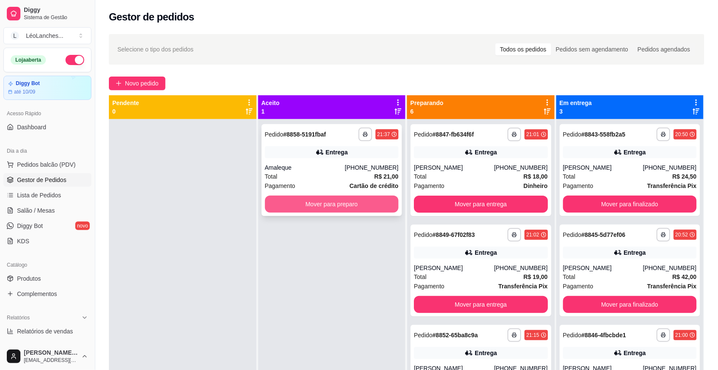
click at [339, 207] on button "Mover para preparo" at bounding box center [332, 204] width 134 height 17
click at [475, 180] on div "Total R$ 18,00" at bounding box center [481, 176] width 134 height 9
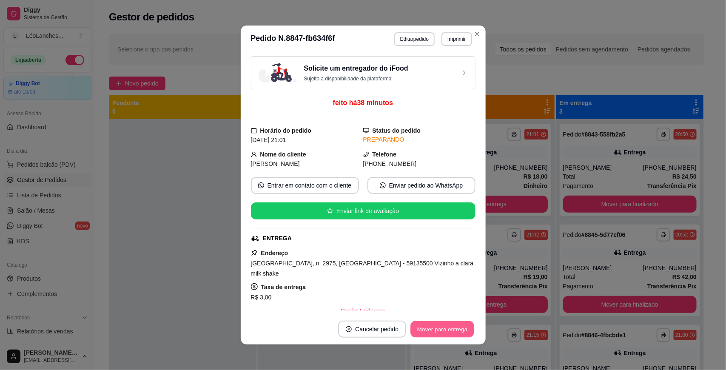
click at [441, 328] on button "Mover para entrega" at bounding box center [443, 329] width 64 height 17
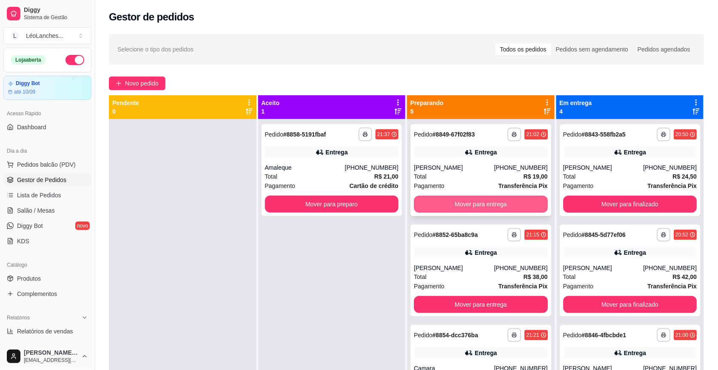
click at [483, 201] on button "Mover para entrega" at bounding box center [481, 204] width 134 height 17
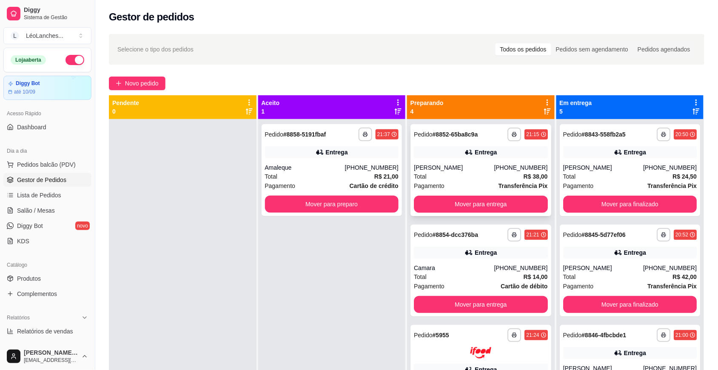
click at [467, 182] on div "Pagamento Transferência Pix" at bounding box center [481, 185] width 134 height 9
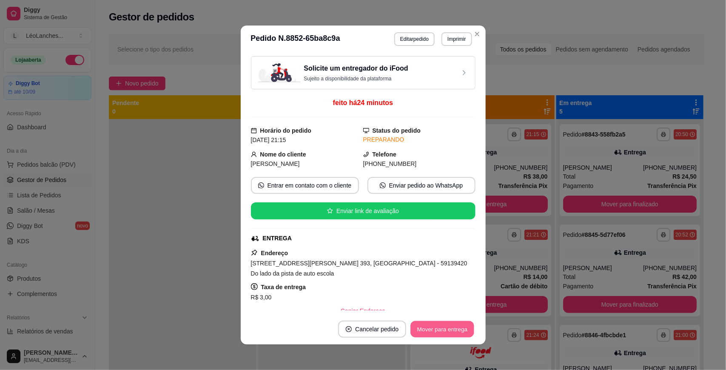
click at [438, 324] on button "Mover para entrega" at bounding box center [443, 329] width 64 height 17
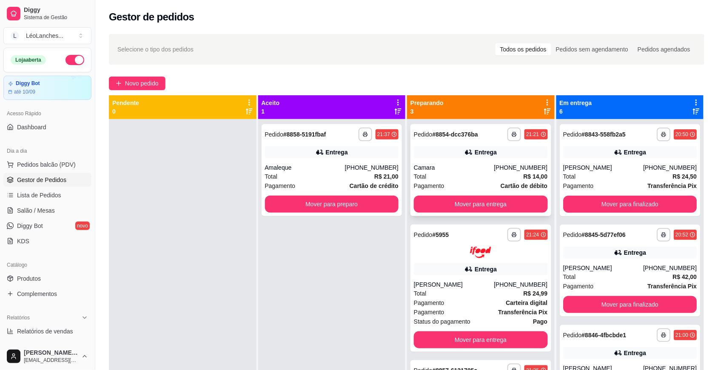
click at [478, 175] on div "Total R$ 14,00" at bounding box center [481, 176] width 134 height 9
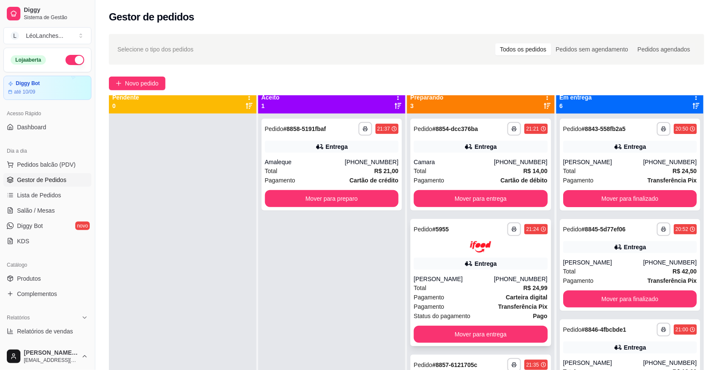
scroll to position [24, 0]
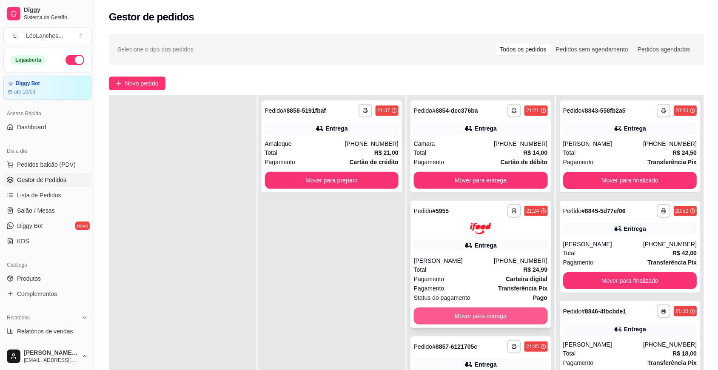
click at [500, 313] on button "Mover para entrega" at bounding box center [481, 316] width 134 height 17
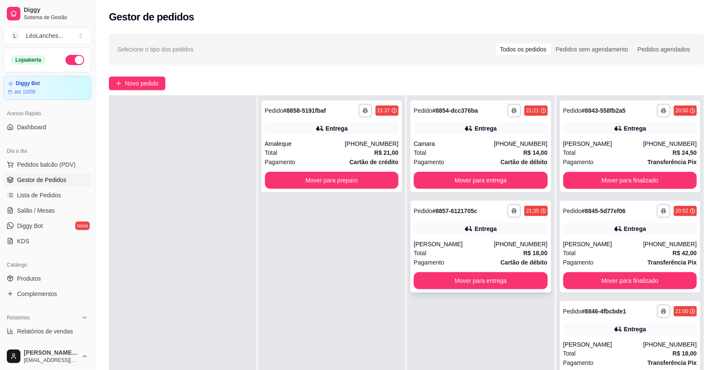
click at [463, 256] on div "Total R$ 18,00" at bounding box center [481, 253] width 134 height 9
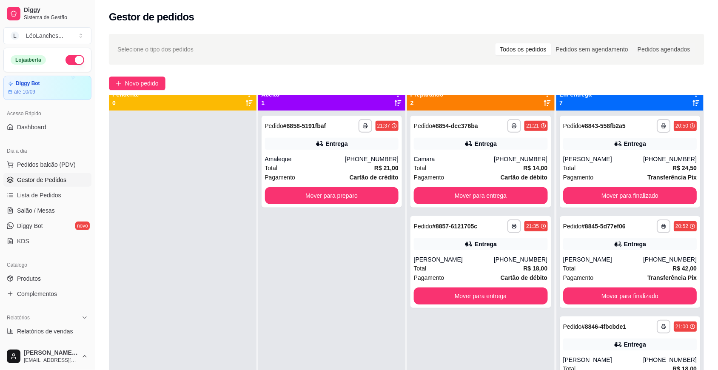
scroll to position [0, 0]
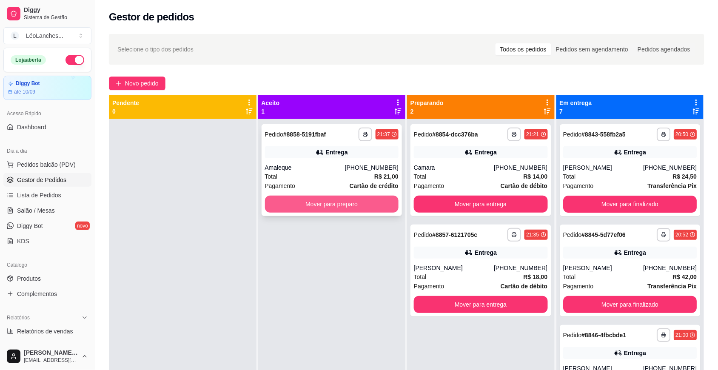
click at [376, 202] on button "Mover para preparo" at bounding box center [332, 204] width 134 height 17
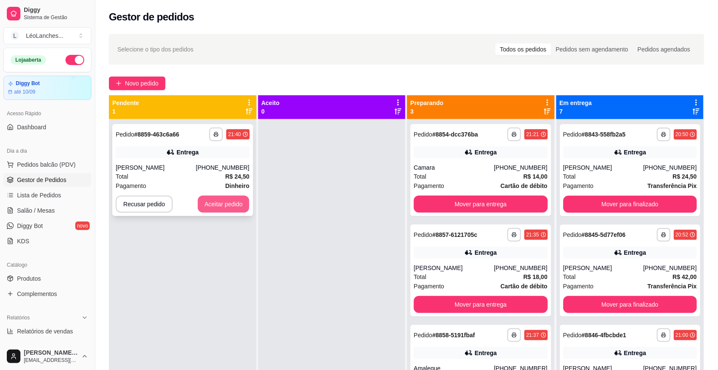
click at [243, 204] on button "Aceitar pedido" at bounding box center [224, 204] width 52 height 17
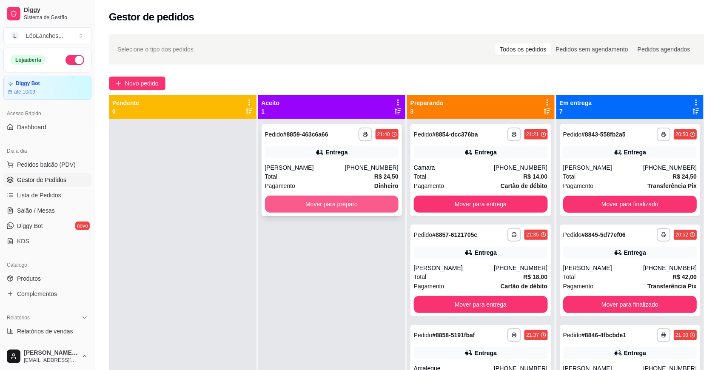
click at [336, 206] on button "Mover para preparo" at bounding box center [332, 204] width 134 height 17
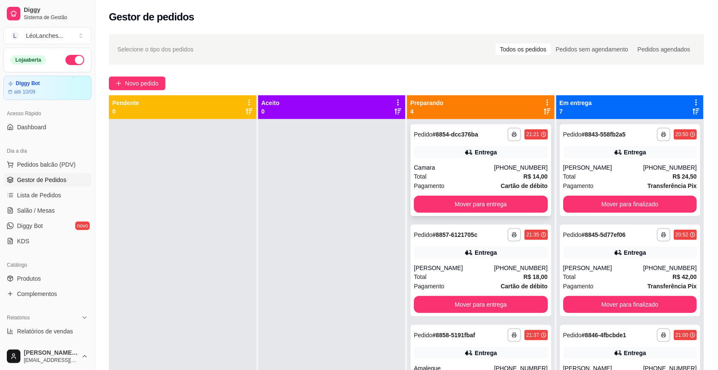
click at [466, 177] on div "Total R$ 14,00" at bounding box center [481, 176] width 134 height 9
click at [452, 278] on div "Total R$ 18,00" at bounding box center [481, 276] width 134 height 9
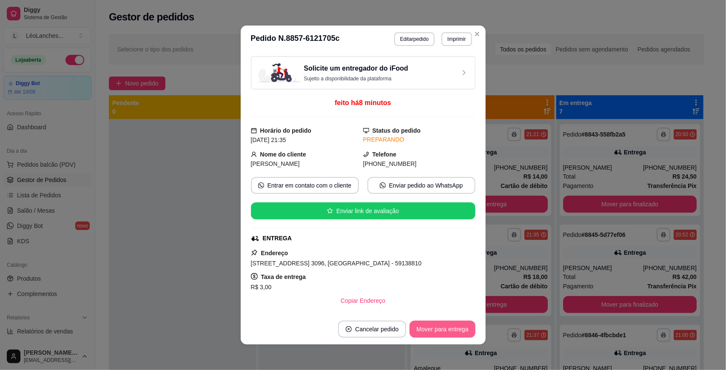
click at [420, 329] on button "Mover para entrega" at bounding box center [443, 329] width 66 height 17
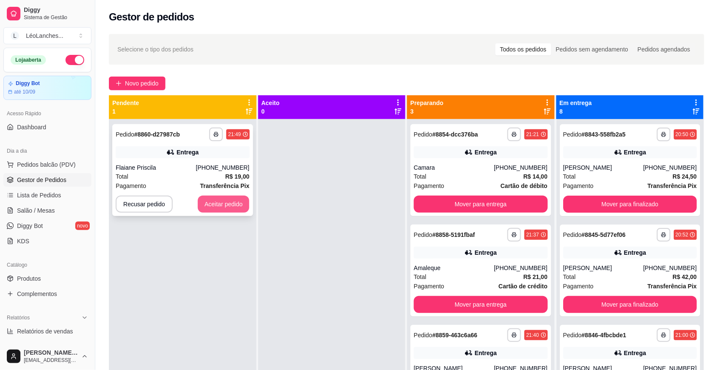
click at [233, 209] on button "Aceitar pedido" at bounding box center [224, 204] width 52 height 17
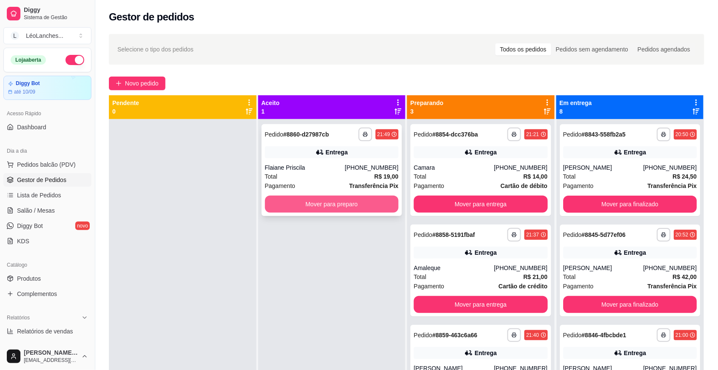
click at [289, 209] on button "Mover para preparo" at bounding box center [332, 204] width 134 height 17
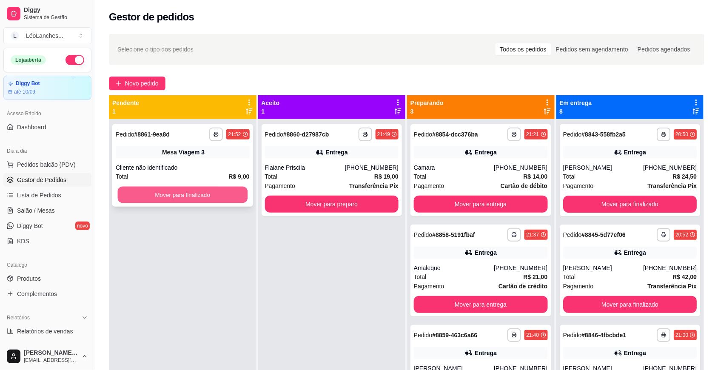
click at [229, 189] on button "Mover para finalizado" at bounding box center [183, 195] width 130 height 17
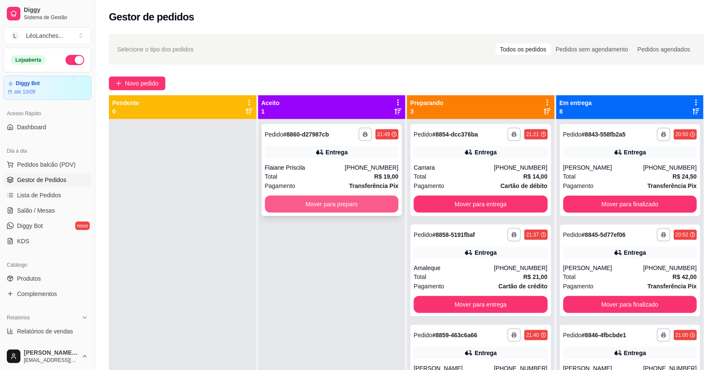
click at [360, 206] on button "Mover para preparo" at bounding box center [332, 204] width 134 height 17
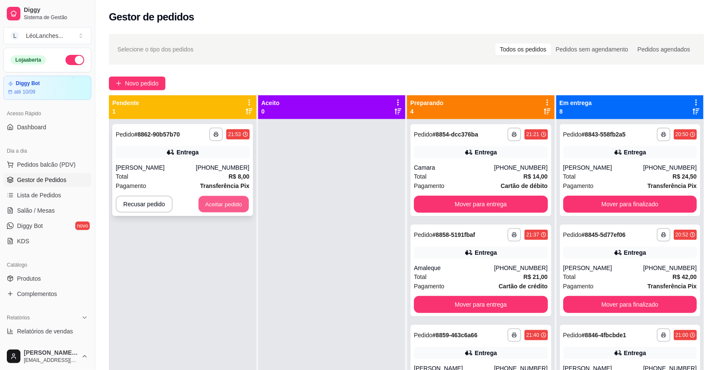
click at [234, 200] on button "Aceitar pedido" at bounding box center [224, 204] width 50 height 17
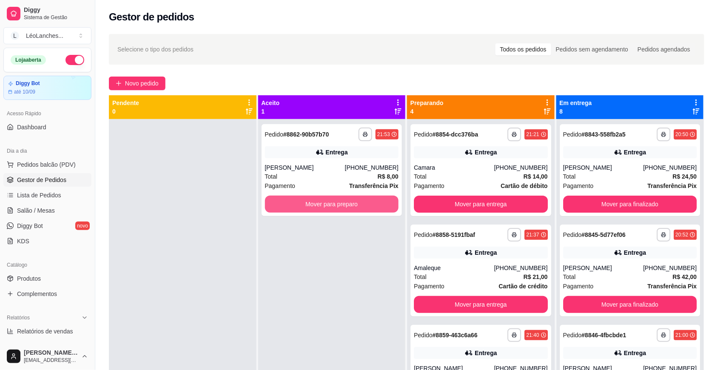
click at [288, 211] on button "Mover para preparo" at bounding box center [332, 204] width 134 height 17
click at [288, 211] on button "Mover para preparo" at bounding box center [332, 204] width 130 height 17
click at [288, 209] on button "Mover para preparo" at bounding box center [332, 204] width 130 height 17
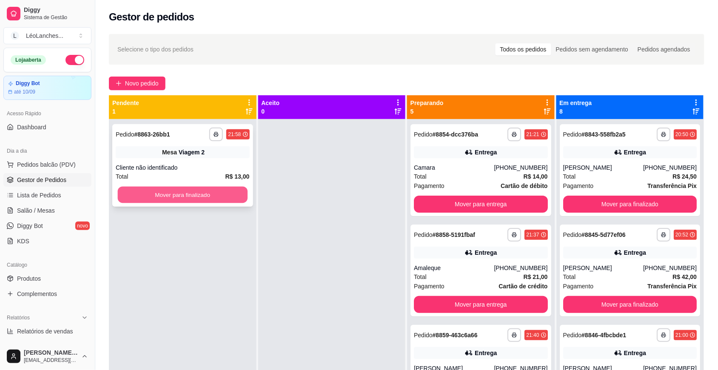
click at [223, 200] on button "Mover para finalizado" at bounding box center [183, 195] width 130 height 17
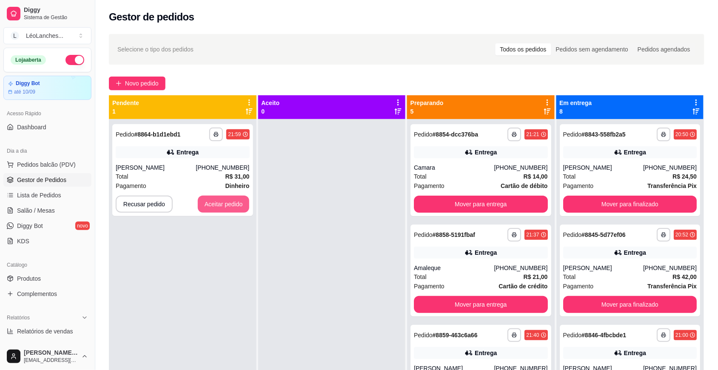
click at [223, 200] on button "Aceitar pedido" at bounding box center [224, 204] width 52 height 17
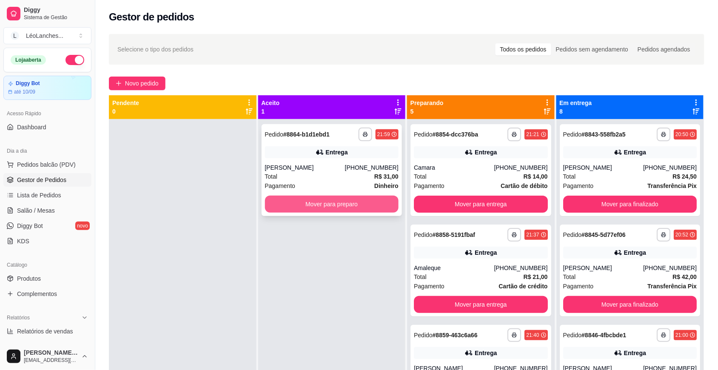
click at [323, 200] on button "Mover para preparo" at bounding box center [332, 204] width 134 height 17
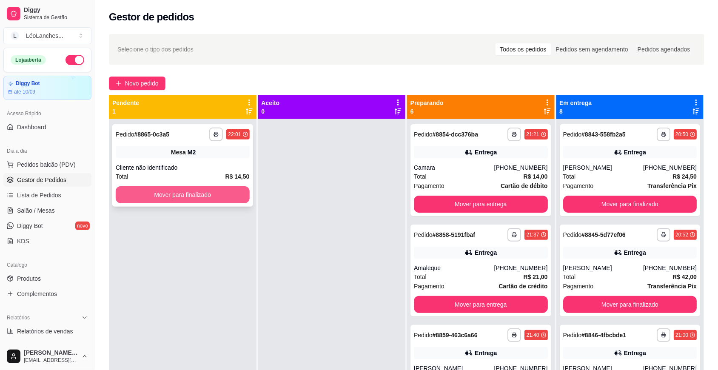
click at [242, 196] on button "Mover para finalizado" at bounding box center [183, 194] width 134 height 17
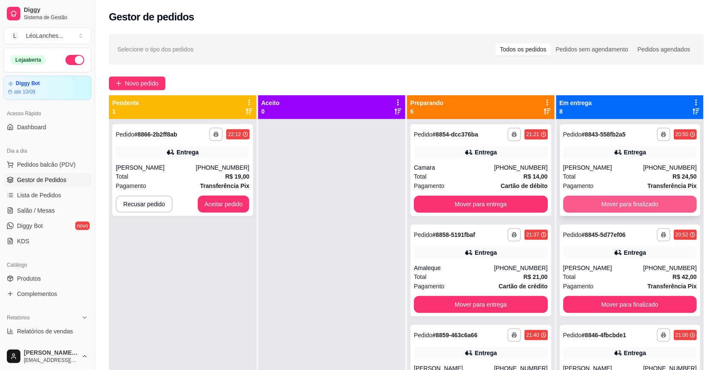
click at [649, 209] on button "Mover para finalizado" at bounding box center [630, 204] width 134 height 17
click at [649, 207] on button "Mover para finalizado" at bounding box center [630, 204] width 130 height 17
click at [654, 209] on button "Mover para finalizado" at bounding box center [630, 204] width 130 height 17
click at [654, 206] on button "Mover para finalizado" at bounding box center [630, 204] width 134 height 17
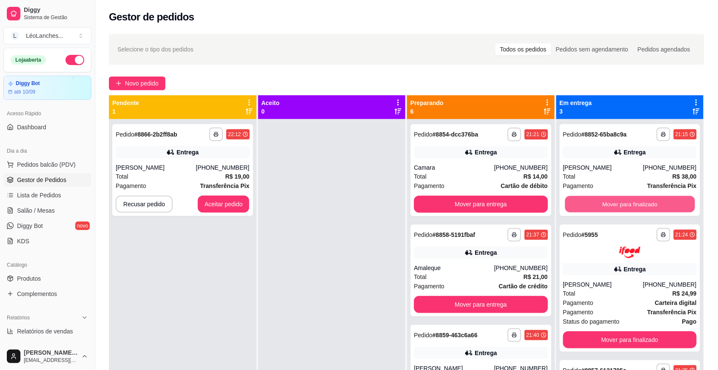
click at [654, 206] on button "Mover para finalizado" at bounding box center [630, 204] width 130 height 17
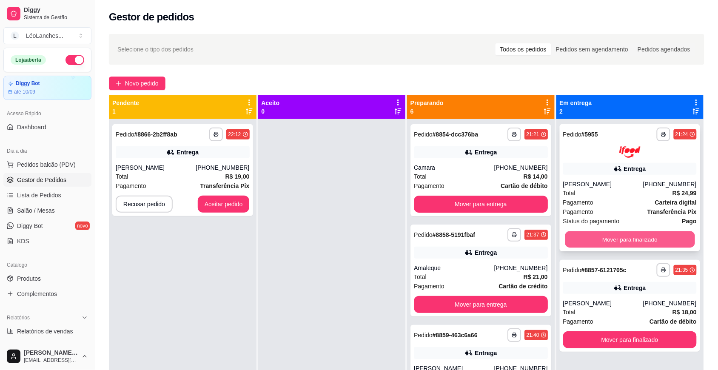
click at [650, 235] on button "Mover para finalizado" at bounding box center [630, 239] width 130 height 17
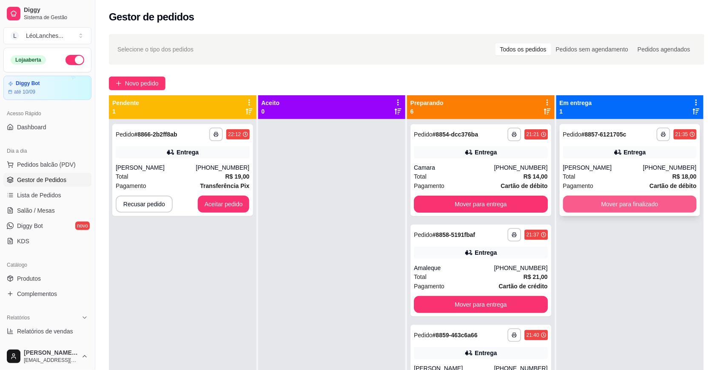
click at [661, 205] on button "Mover para finalizado" at bounding box center [630, 204] width 134 height 17
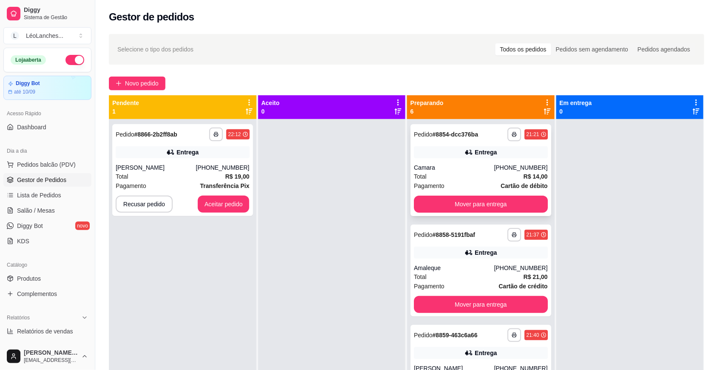
click at [452, 177] on div "Total R$ 14,00" at bounding box center [481, 176] width 134 height 9
click at [481, 275] on div "Total R$ 21,00" at bounding box center [481, 276] width 134 height 9
click at [480, 279] on div "Total R$ 21,00" at bounding box center [481, 276] width 134 height 9
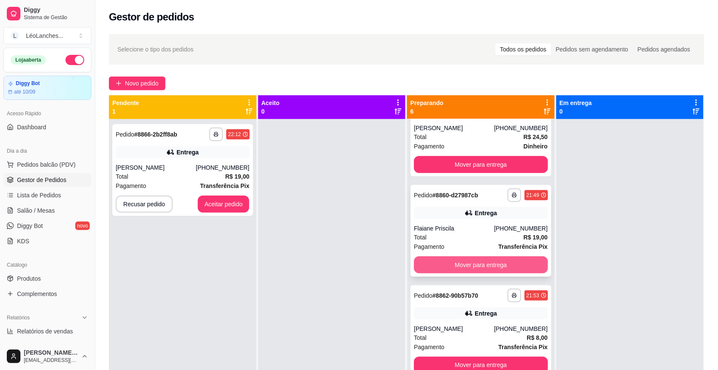
click at [466, 264] on button "Mover para entrega" at bounding box center [481, 265] width 134 height 17
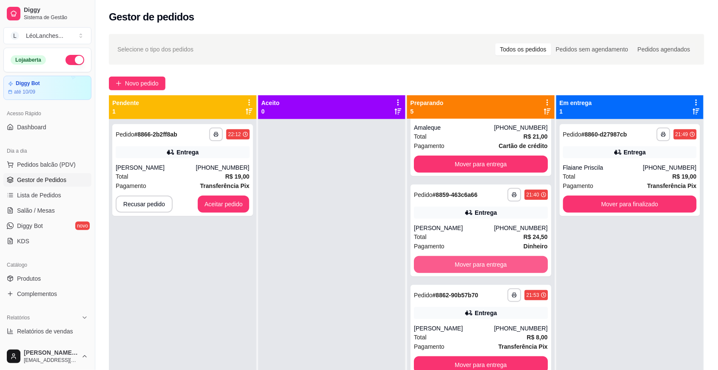
scroll to position [140, 0]
click at [466, 264] on button "Mover para entrega" at bounding box center [481, 264] width 134 height 17
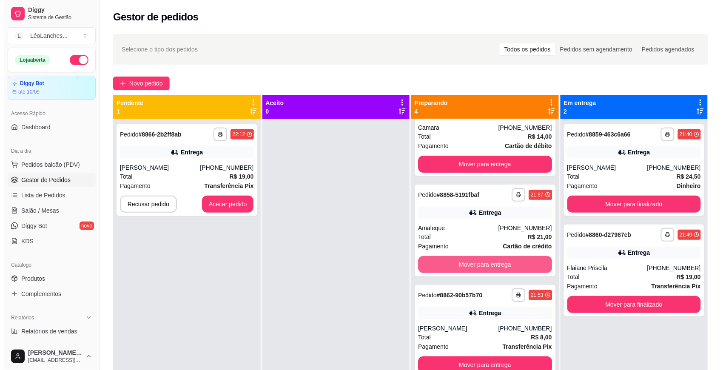
scroll to position [40, 0]
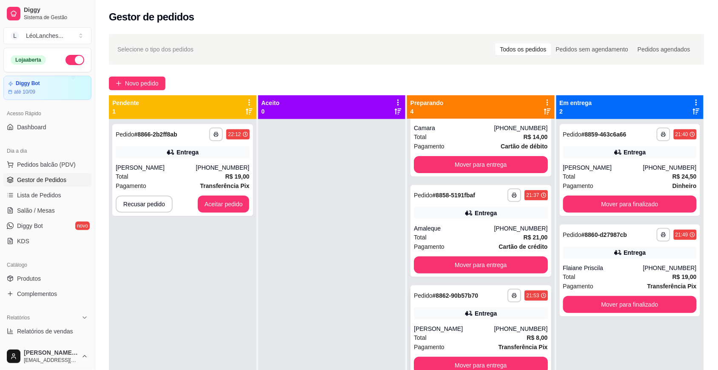
click at [480, 330] on div "[PERSON_NAME]" at bounding box center [454, 329] width 80 height 9
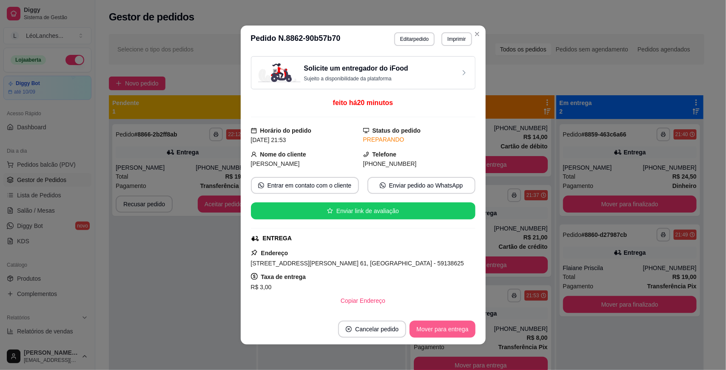
click at [463, 329] on button "Mover para entrega" at bounding box center [443, 329] width 66 height 17
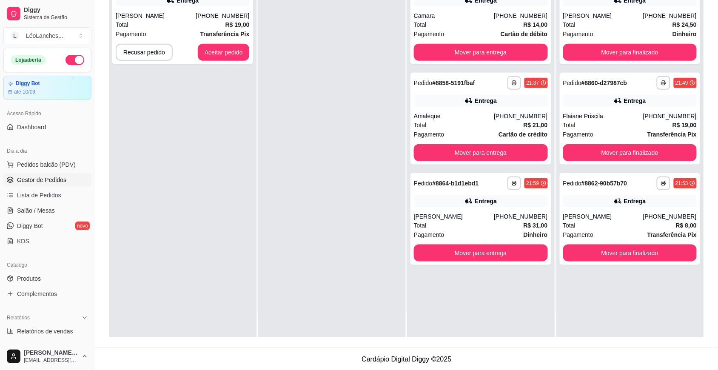
scroll to position [130, 0]
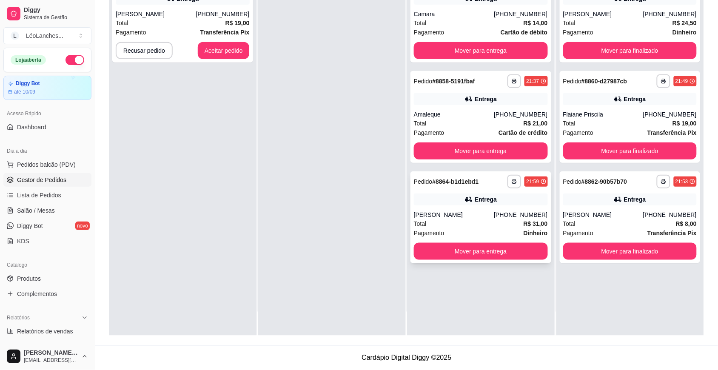
click at [475, 224] on div "Total R$ 31,00" at bounding box center [481, 223] width 134 height 9
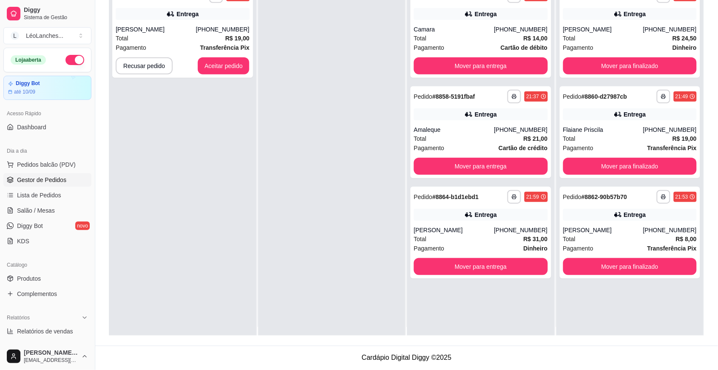
scroll to position [0, 0]
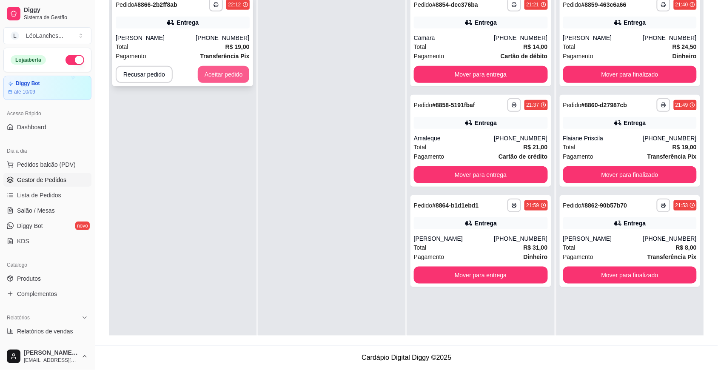
click at [234, 75] on button "Aceitar pedido" at bounding box center [224, 74] width 52 height 17
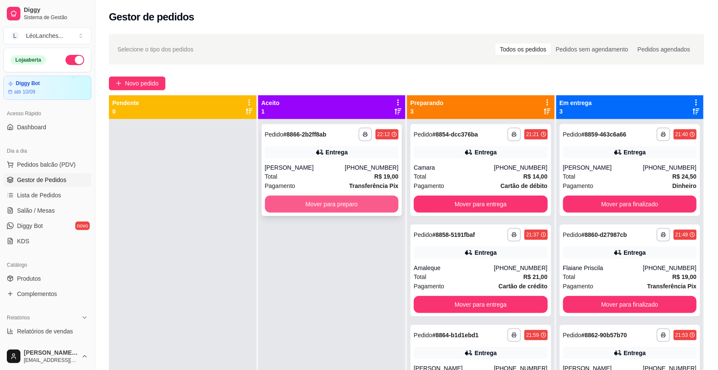
click at [295, 211] on button "Mover para preparo" at bounding box center [332, 204] width 134 height 17
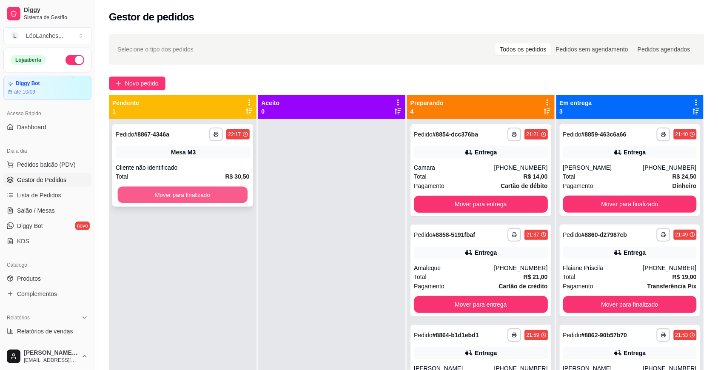
click at [237, 193] on button "Mover para finalizado" at bounding box center [183, 195] width 130 height 17
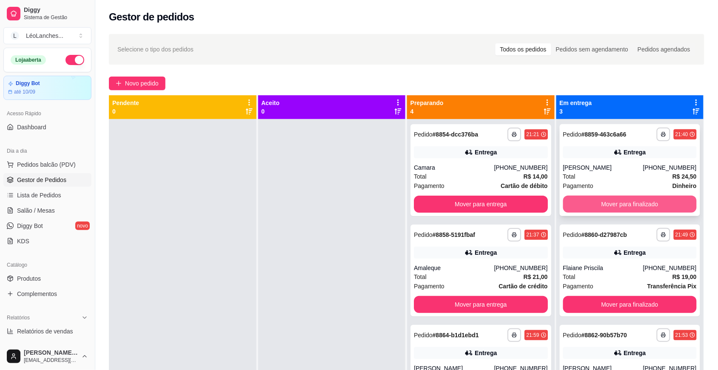
click at [593, 209] on button "Mover para finalizado" at bounding box center [630, 204] width 134 height 17
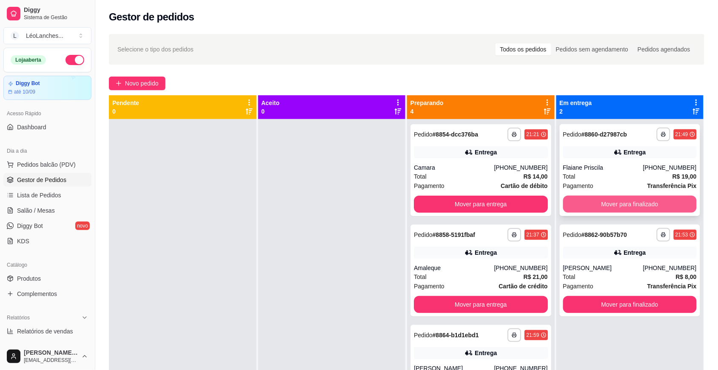
click at [595, 210] on button "Mover para finalizado" at bounding box center [630, 204] width 134 height 17
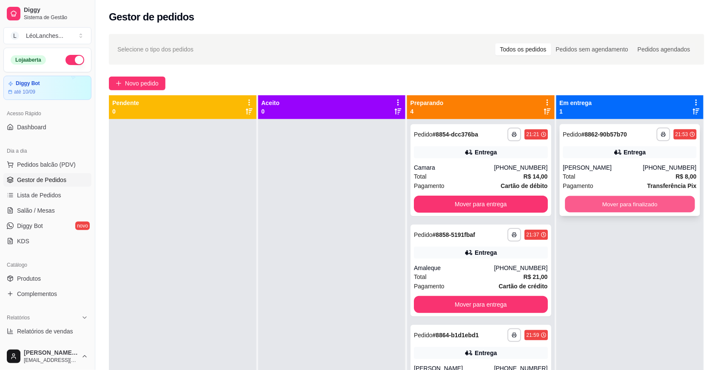
click at [598, 209] on button "Mover para finalizado" at bounding box center [630, 204] width 130 height 17
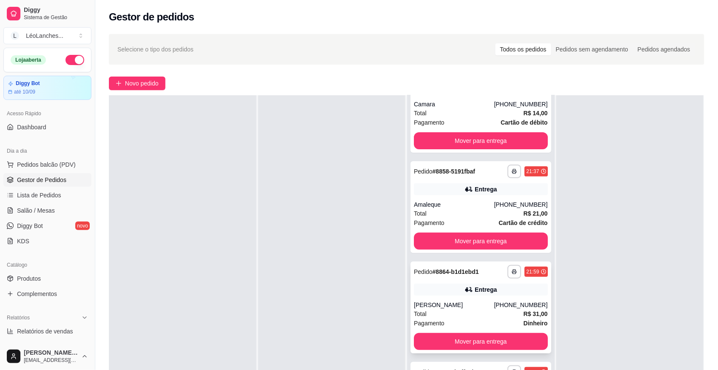
scroll to position [130, 0]
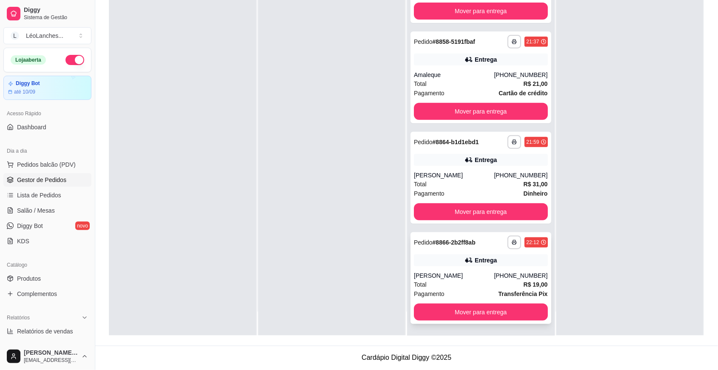
click at [472, 292] on div "Pagamento Transferência Pix" at bounding box center [481, 293] width 134 height 9
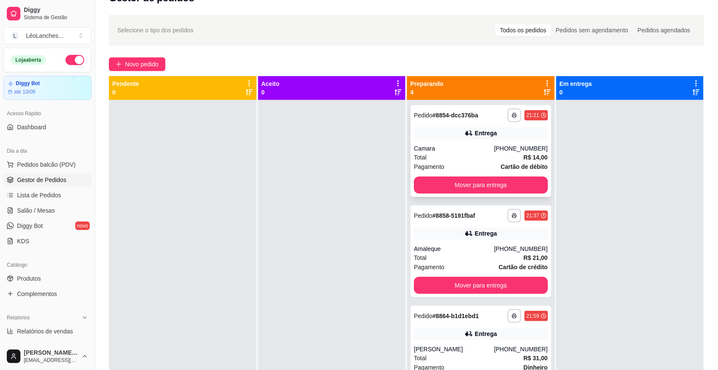
scroll to position [0, 0]
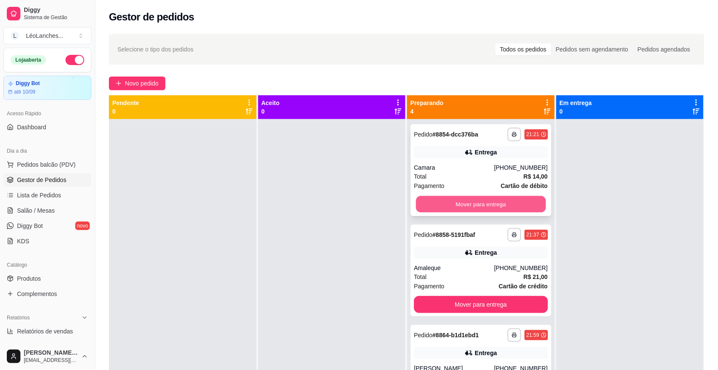
click at [463, 204] on button "Mover para entrega" at bounding box center [481, 204] width 130 height 17
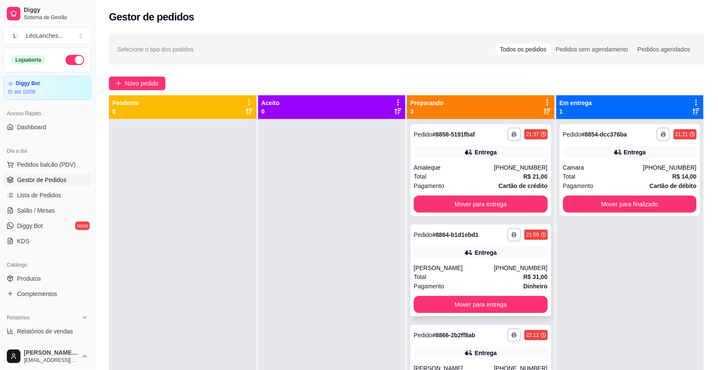
click at [475, 282] on div "Pagamento Dinheiro" at bounding box center [481, 286] width 134 height 9
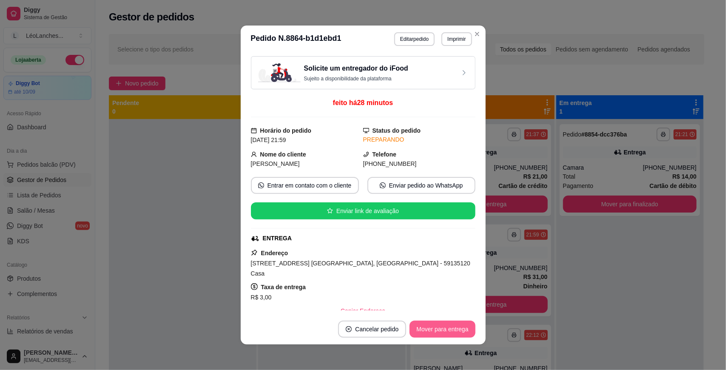
click at [441, 324] on button "Mover para entrega" at bounding box center [443, 329] width 66 height 17
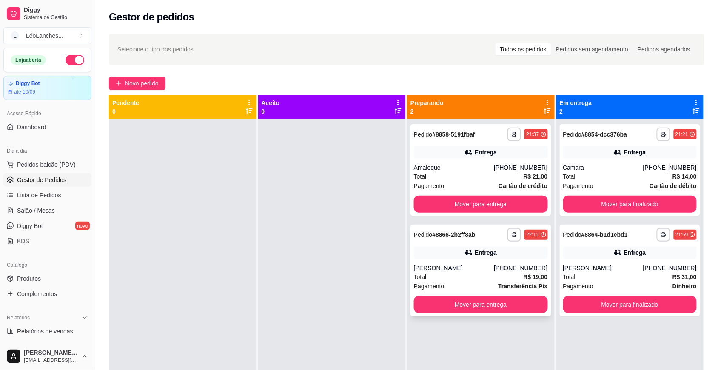
click at [490, 272] on div "Total R$ 19,00" at bounding box center [481, 276] width 134 height 9
click at [452, 174] on div "Total R$ 21,00" at bounding box center [481, 176] width 134 height 9
click at [520, 203] on button "Mover para entrega" at bounding box center [481, 204] width 134 height 17
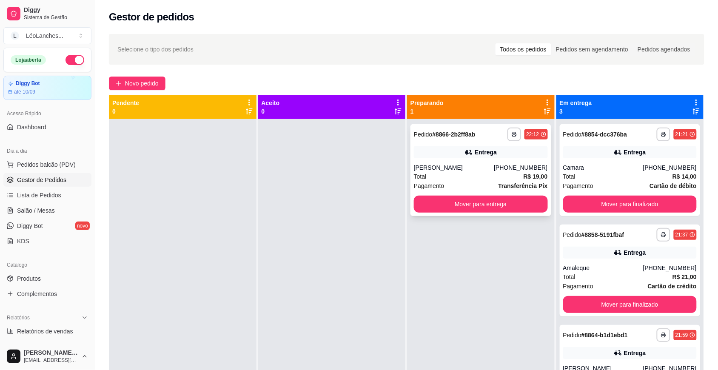
click at [455, 174] on div "Total R$ 19,00" at bounding box center [481, 176] width 134 height 9
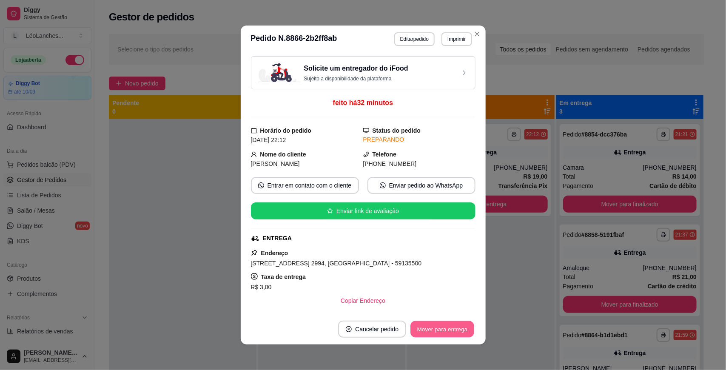
click at [432, 329] on button "Mover para entrega" at bounding box center [443, 329] width 64 height 17
